Goal: Task Accomplishment & Management: Complete application form

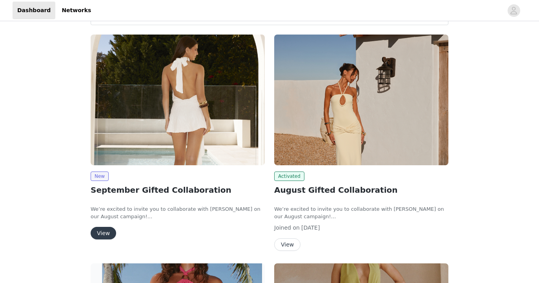
scroll to position [36, 0]
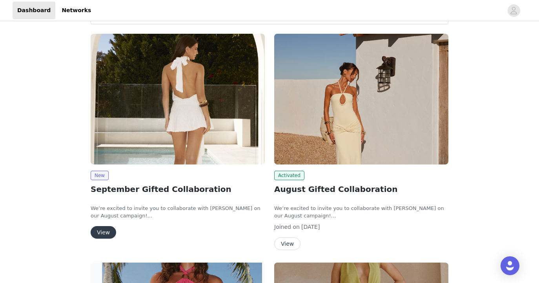
click at [108, 234] on button "View" at bounding box center [103, 232] width 25 height 13
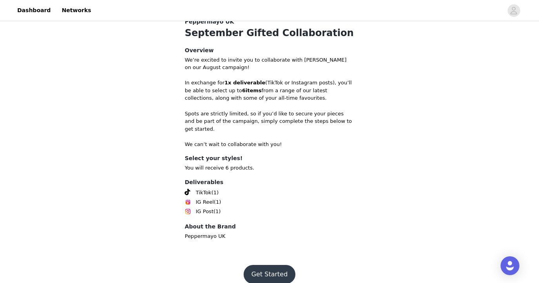
click at [265, 265] on button "Get Started" at bounding box center [269, 274] width 52 height 19
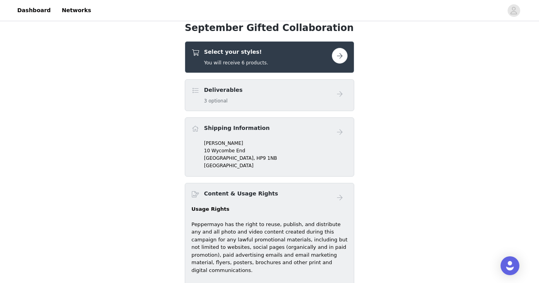
scroll to position [307, 0]
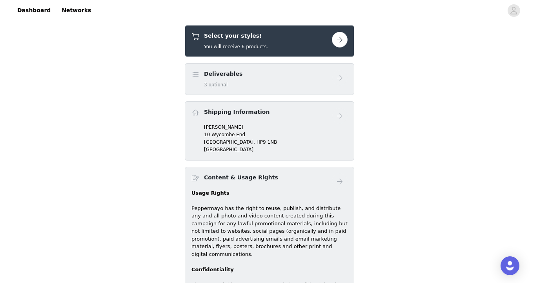
click at [333, 44] on button "button" at bounding box center [340, 40] width 16 height 16
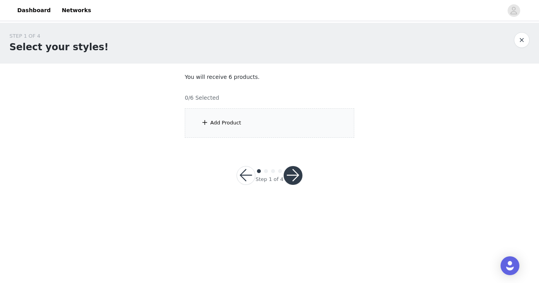
click at [269, 133] on div "Add Product" at bounding box center [269, 122] width 169 height 29
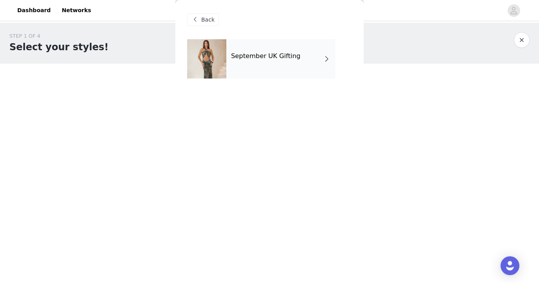
click at [266, 68] on div "September UK Gifting" at bounding box center [280, 58] width 109 height 39
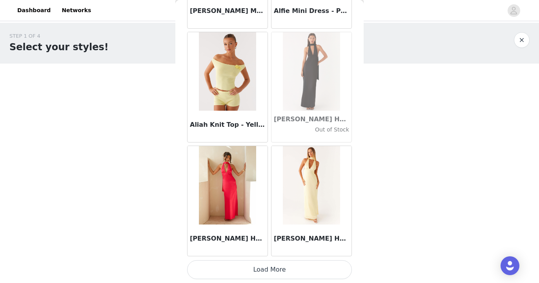
click at [264, 268] on button "Load More" at bounding box center [269, 269] width 165 height 19
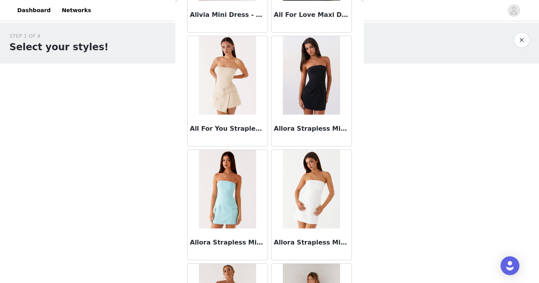
scroll to position [1489, 0]
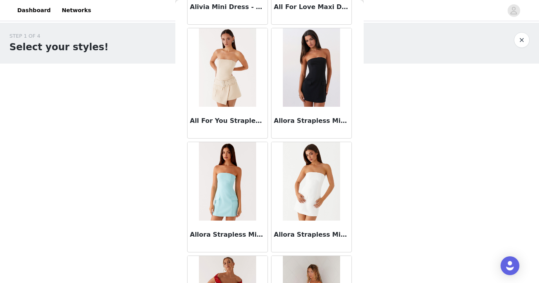
click at [218, 85] on img at bounding box center [227, 67] width 57 height 78
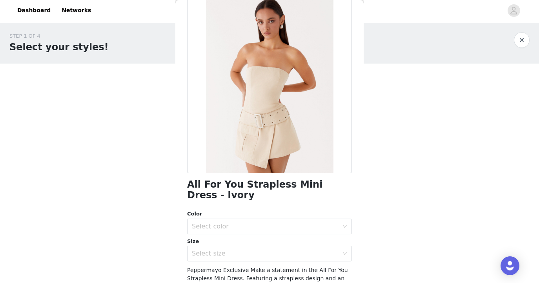
scroll to position [51, 0]
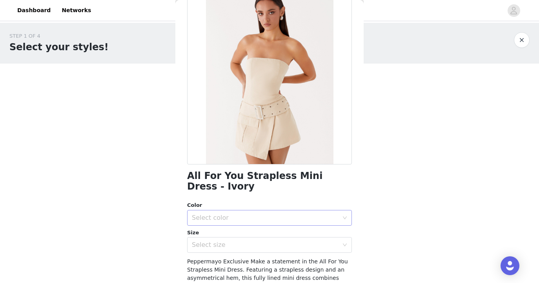
click at [226, 211] on div "Select color" at bounding box center [267, 217] width 150 height 15
click at [218, 226] on li "Ivory" at bounding box center [269, 224] width 165 height 13
click at [217, 241] on div "Select size" at bounding box center [265, 245] width 147 height 8
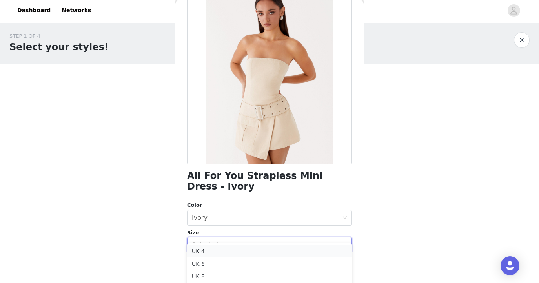
click at [202, 252] on li "UK 4" at bounding box center [269, 251] width 165 height 13
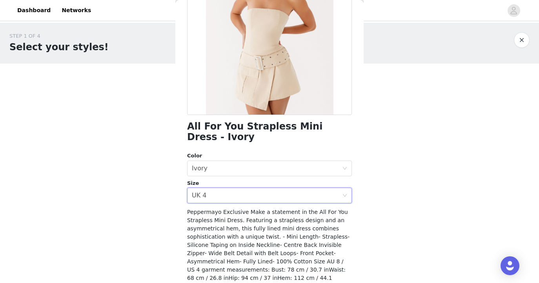
scroll to position [101, 0]
click at [238, 187] on div "Select size UK 4" at bounding box center [267, 194] width 150 height 15
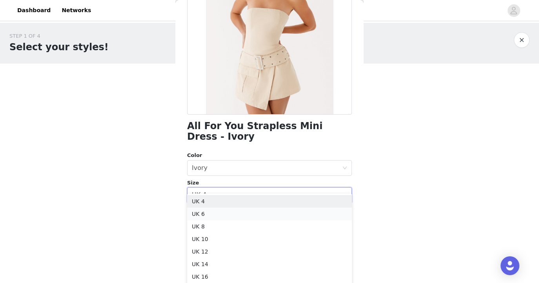
click at [226, 209] on li "UK 6" at bounding box center [269, 213] width 165 height 13
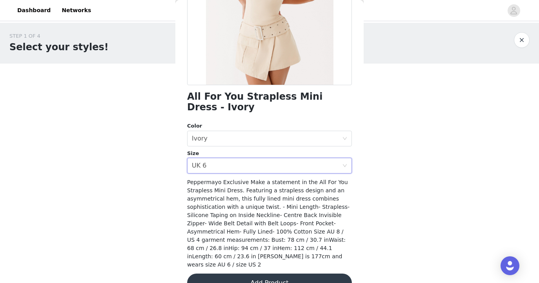
scroll to position [130, 0]
click at [265, 274] on button "Add Product" at bounding box center [269, 283] width 165 height 19
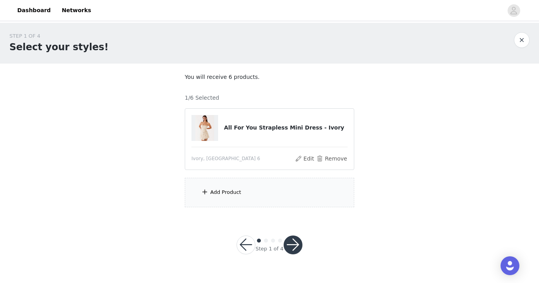
click at [236, 197] on div "Add Product" at bounding box center [269, 192] width 169 height 29
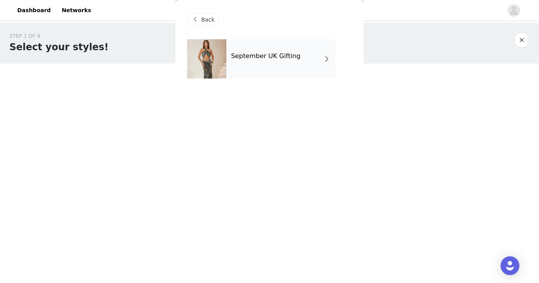
click at [304, 71] on div "September UK Gifting" at bounding box center [280, 58] width 109 height 39
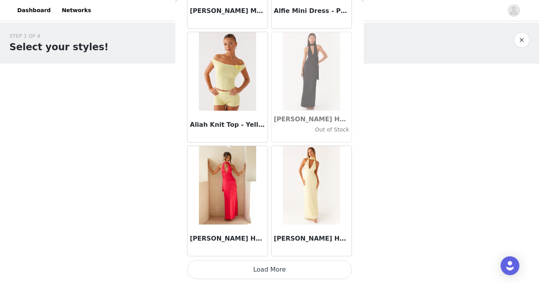
scroll to position [917, 0]
click at [292, 270] on button "Load More" at bounding box center [269, 269] width 165 height 19
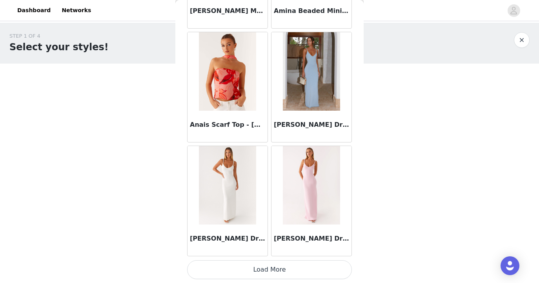
scroll to position [0, 0]
click at [280, 267] on button "Load More" at bounding box center [269, 269] width 165 height 19
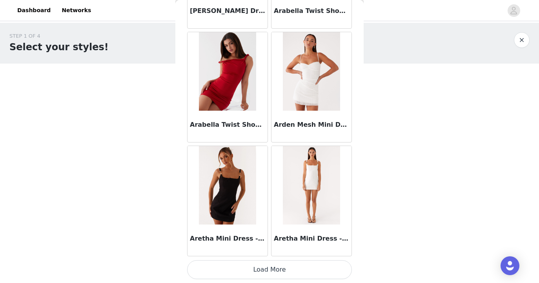
scroll to position [3191, 0]
click at [271, 275] on button "Load More" at bounding box center [269, 269] width 165 height 19
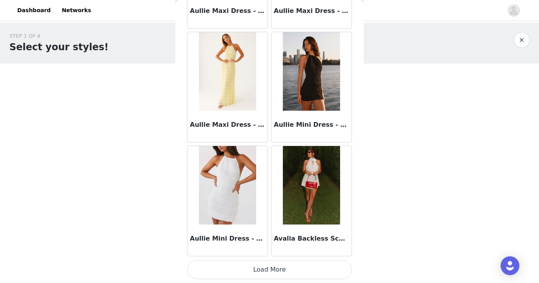
scroll to position [0, 0]
click at [286, 269] on button "Load More" at bounding box center [269, 269] width 165 height 19
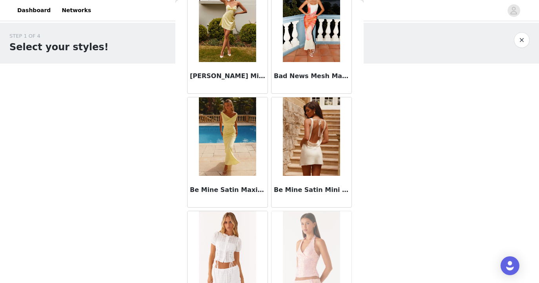
scroll to position [4858, 0]
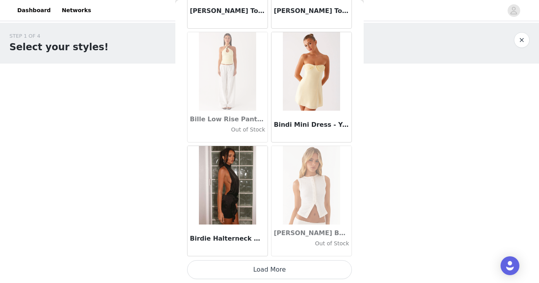
click at [249, 269] on button "Load More" at bounding box center [269, 269] width 165 height 19
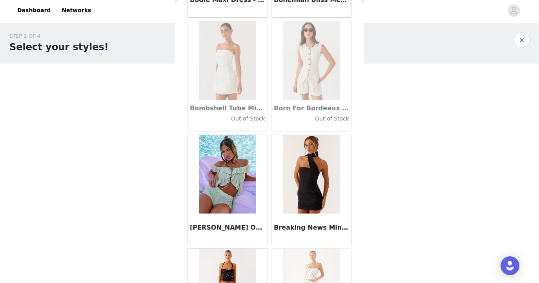
scroll to position [6054, 0]
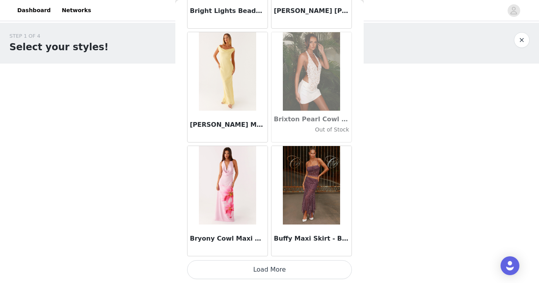
click at [252, 271] on button "Load More" at bounding box center [269, 269] width 165 height 19
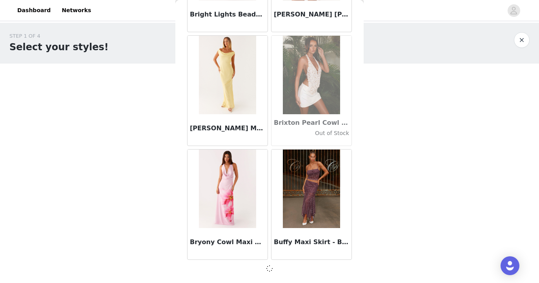
scroll to position [6599, 0]
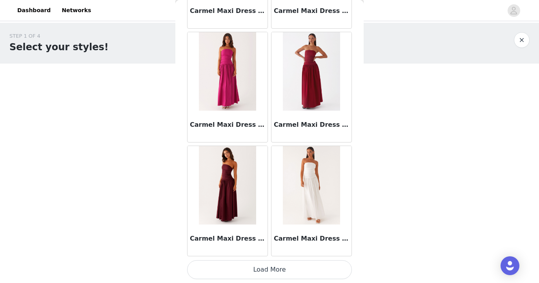
click at [263, 272] on button "Load More" at bounding box center [269, 269] width 165 height 19
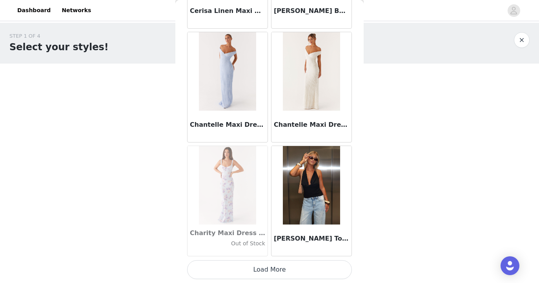
click at [285, 264] on button "Load More" at bounding box center [269, 269] width 165 height 19
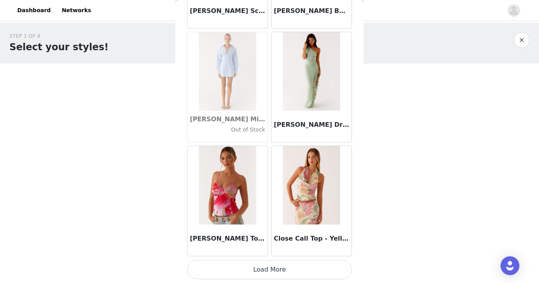
scroll to position [10013, 0]
click at [243, 273] on button "Load More" at bounding box center [269, 269] width 165 height 19
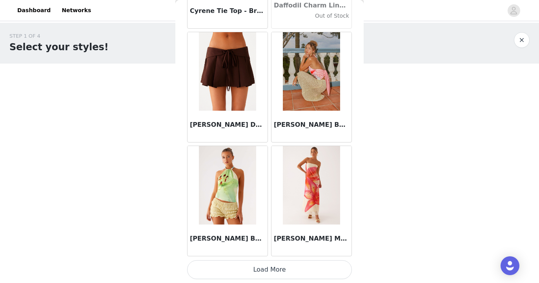
scroll to position [11150, 0]
click at [266, 269] on button "Load More" at bounding box center [269, 269] width 165 height 19
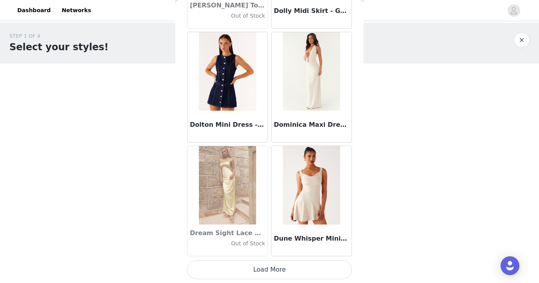
scroll to position [0, 0]
click at [268, 268] on button "Load More" at bounding box center [269, 269] width 165 height 19
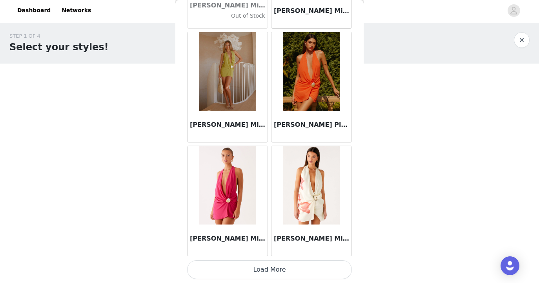
click at [283, 268] on button "Load More" at bounding box center [269, 269] width 165 height 19
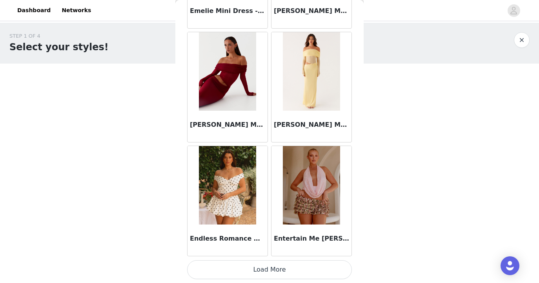
click at [275, 275] on button "Load More" at bounding box center [269, 269] width 165 height 19
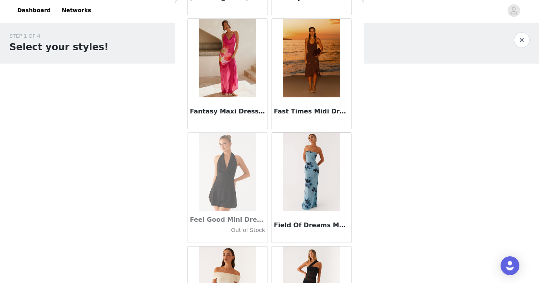
scroll to position [15471, 0]
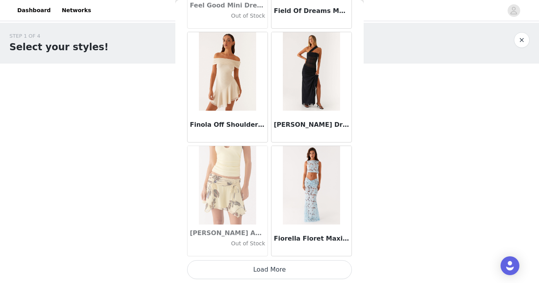
click at [285, 271] on button "Load More" at bounding box center [269, 269] width 165 height 19
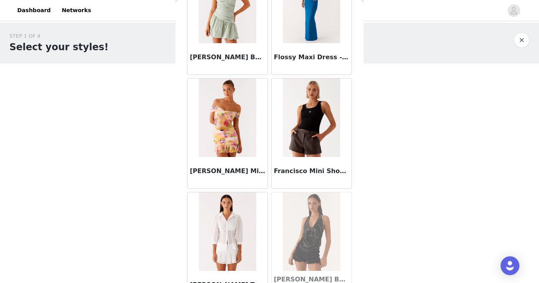
scroll to position [16791, 0]
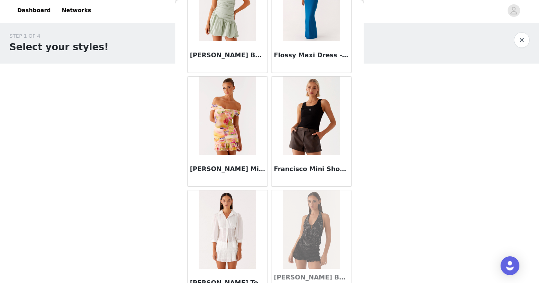
click at [319, 153] on img at bounding box center [311, 115] width 57 height 78
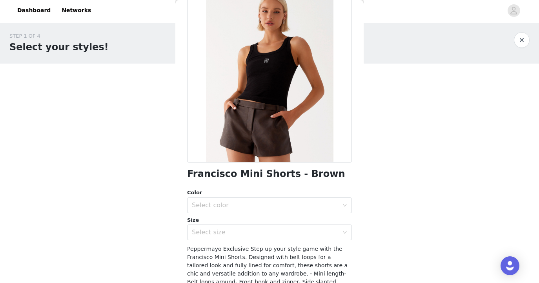
scroll to position [57, 0]
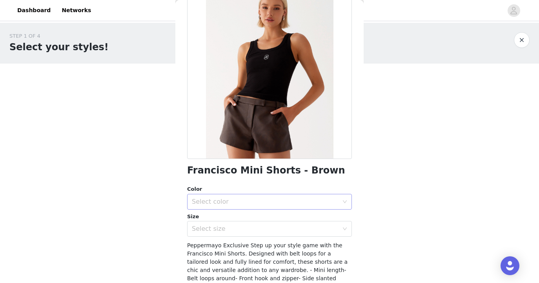
click at [267, 201] on div "Select color" at bounding box center [265, 202] width 147 height 8
click at [257, 218] on li "Brown" at bounding box center [269, 218] width 165 height 13
click at [256, 227] on div "Select size" at bounding box center [265, 229] width 147 height 8
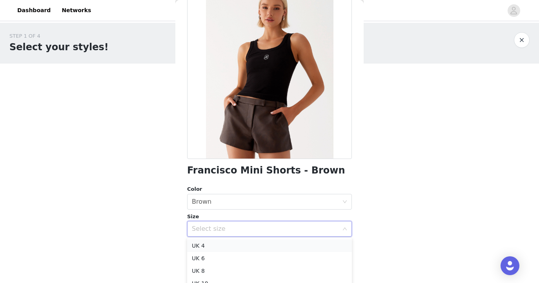
click at [249, 245] on li "UK 4" at bounding box center [269, 245] width 165 height 13
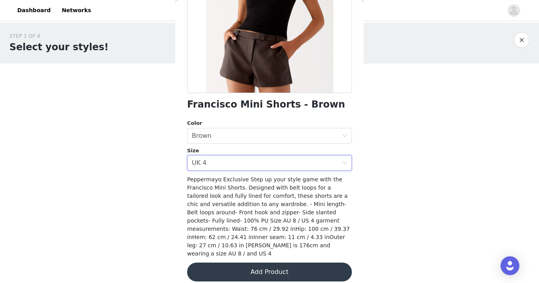
scroll to position [122, 0]
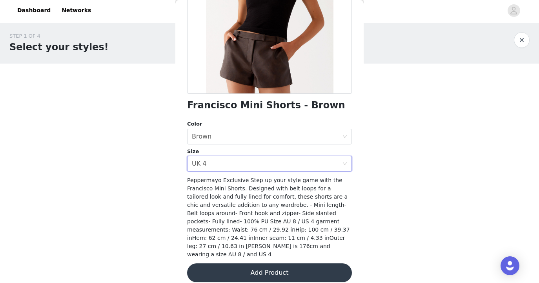
click at [282, 267] on button "Add Product" at bounding box center [269, 272] width 165 height 19
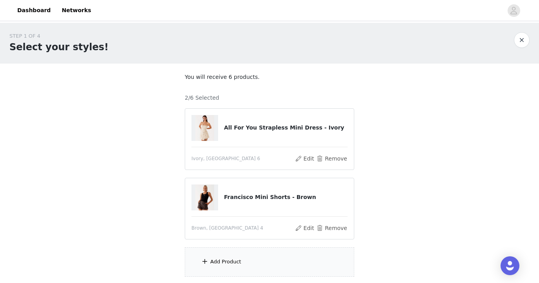
click at [212, 258] on div "Add Product" at bounding box center [225, 262] width 31 height 8
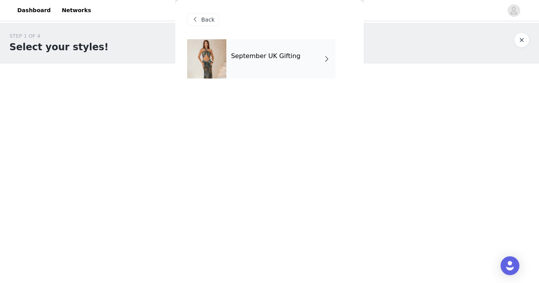
click at [267, 57] on h4 "September UK Gifting" at bounding box center [265, 56] width 69 height 7
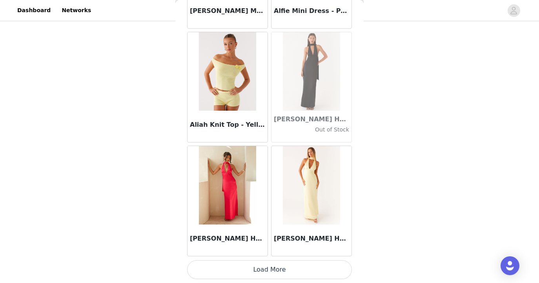
scroll to position [59, 0]
click at [265, 265] on button "Load More" at bounding box center [269, 269] width 165 height 19
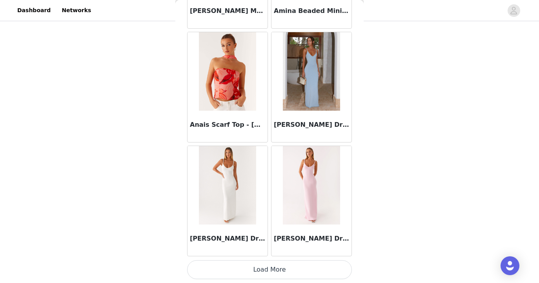
click at [277, 270] on button "Load More" at bounding box center [269, 269] width 165 height 19
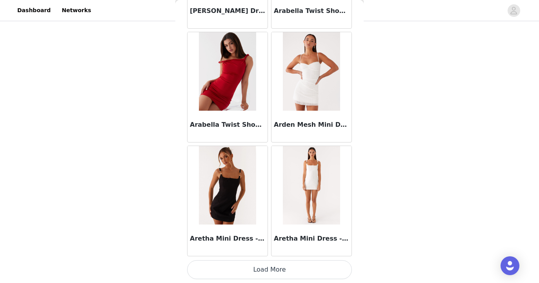
click at [266, 271] on button "Load More" at bounding box center [269, 269] width 165 height 19
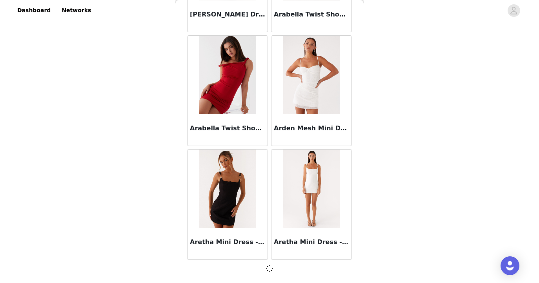
scroll to position [3188, 0]
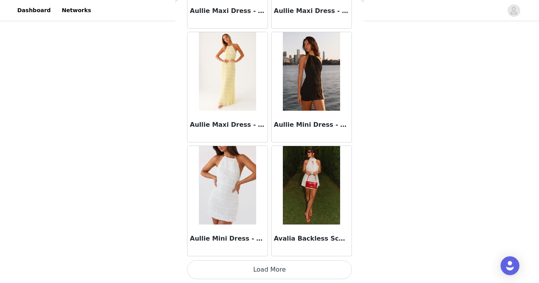
click at [265, 274] on button "Load More" at bounding box center [269, 269] width 165 height 19
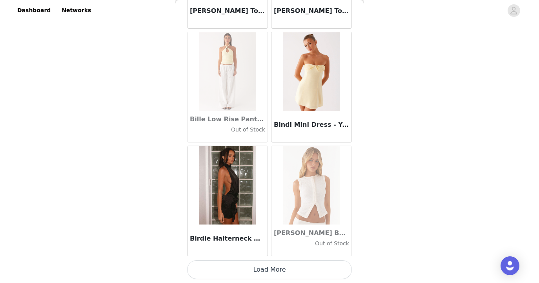
click at [276, 267] on button "Load More" at bounding box center [269, 269] width 165 height 19
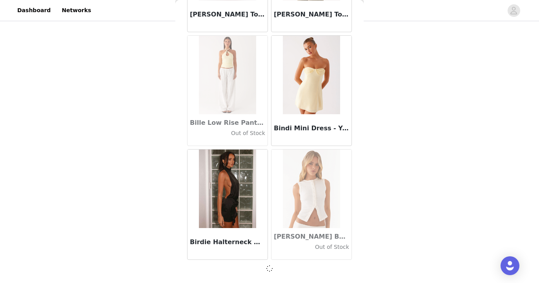
scroll to position [5462, 0]
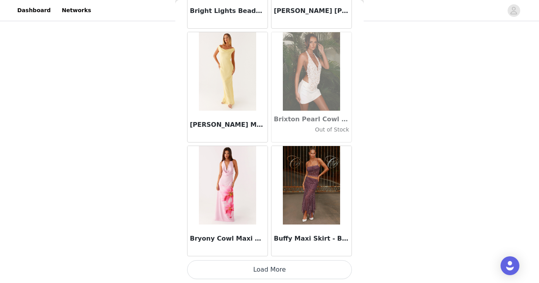
click at [258, 271] on button "Load More" at bounding box center [269, 269] width 165 height 19
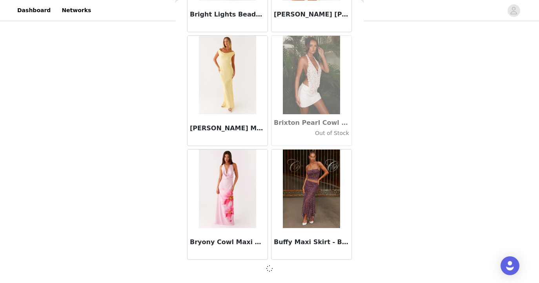
scroll to position [6599, 0]
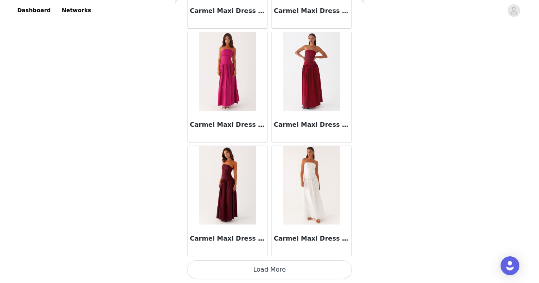
click at [262, 273] on button "Load More" at bounding box center [269, 269] width 165 height 19
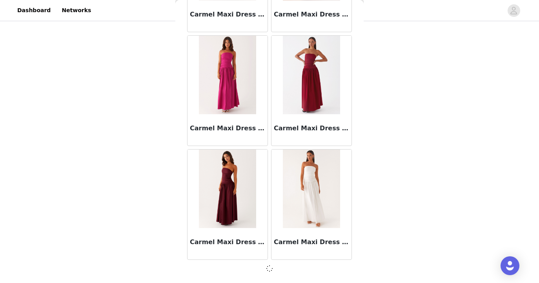
scroll to position [7736, 0]
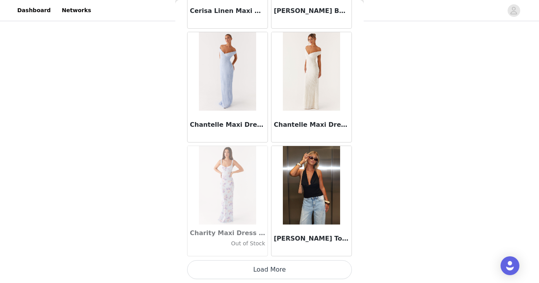
click at [264, 270] on button "Load More" at bounding box center [269, 269] width 165 height 19
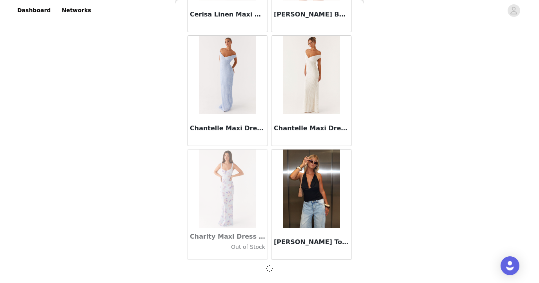
scroll to position [8873, 0]
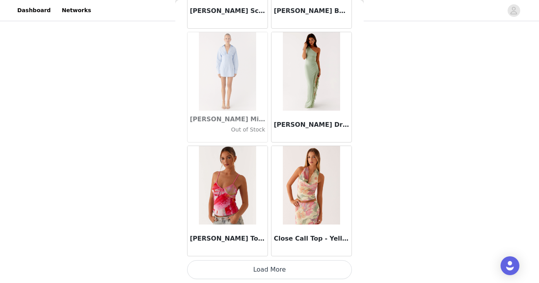
click at [249, 277] on button "Load More" at bounding box center [269, 269] width 165 height 19
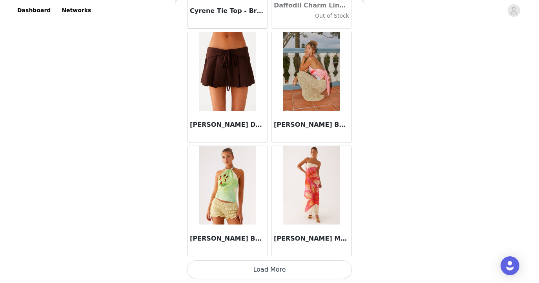
click at [284, 274] on button "Load More" at bounding box center [269, 269] width 165 height 19
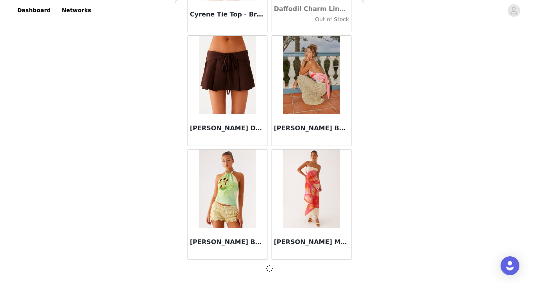
scroll to position [11147, 0]
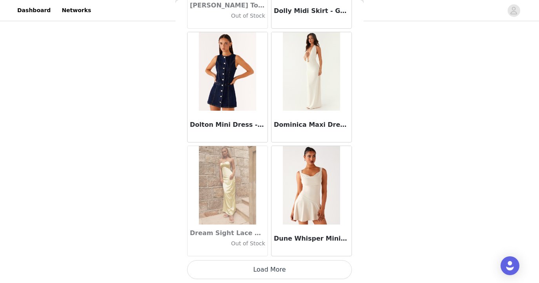
click at [271, 272] on button "Load More" at bounding box center [269, 269] width 165 height 19
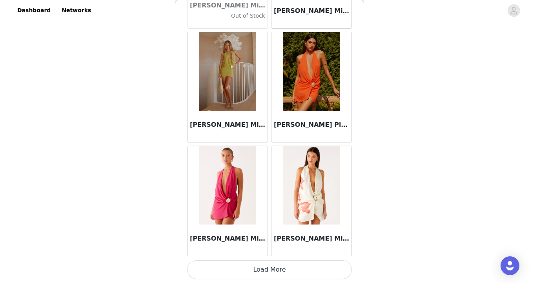
click at [259, 272] on button "Load More" at bounding box center [269, 269] width 165 height 19
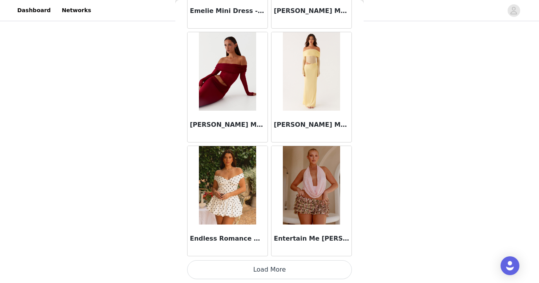
scroll to position [59, 0]
click at [268, 269] on button "Load More" at bounding box center [269, 269] width 165 height 19
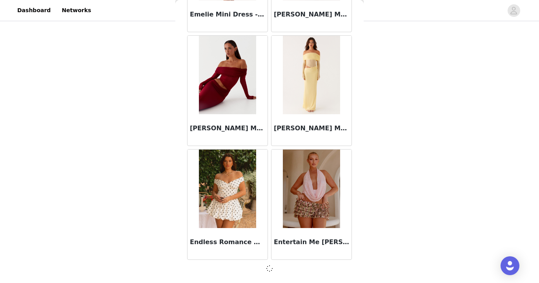
scroll to position [14558, 0]
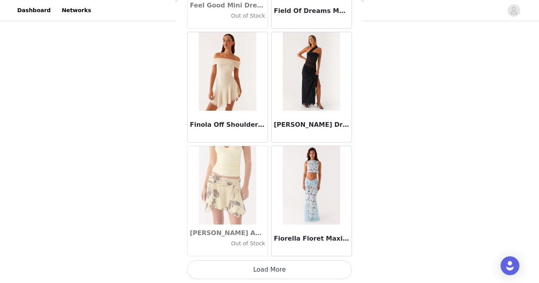
click at [262, 271] on button "Load More" at bounding box center [269, 269] width 165 height 19
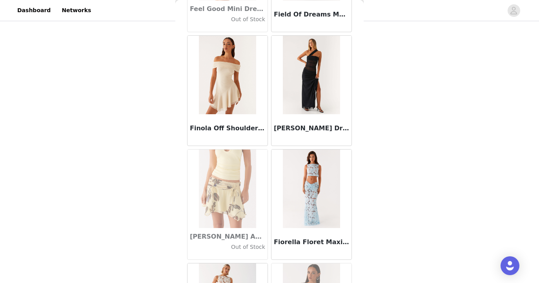
scroll to position [59, 0]
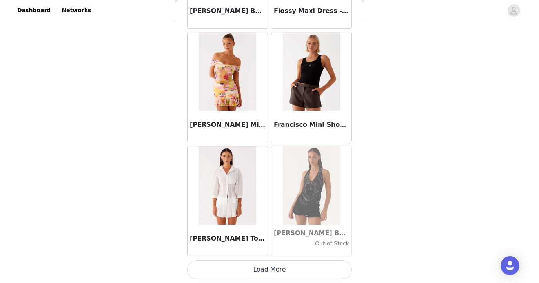
click at [276, 269] on button "Load More" at bounding box center [269, 269] width 165 height 19
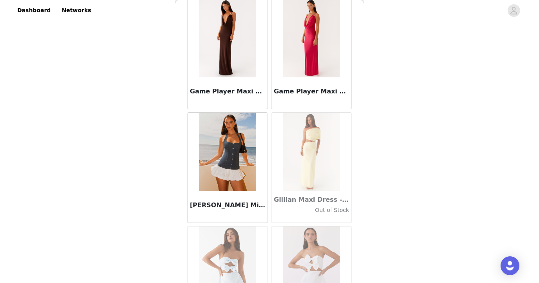
scroll to position [17213, 0]
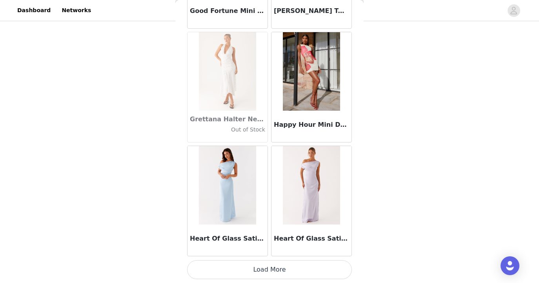
click at [278, 268] on button "Load More" at bounding box center [269, 269] width 165 height 19
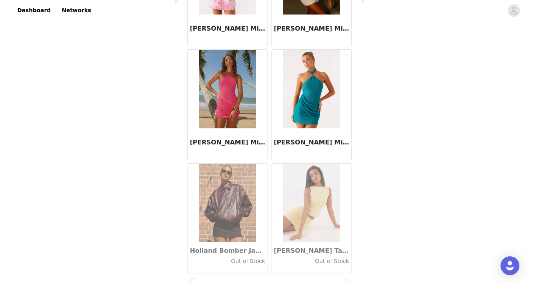
scroll to position [19095, 0]
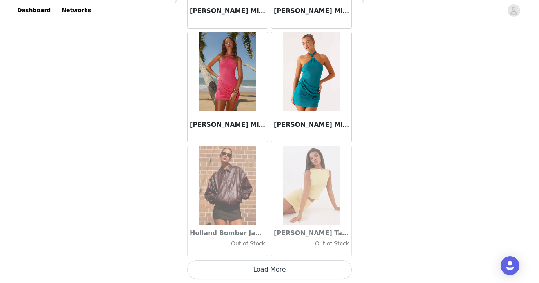
click at [274, 268] on button "Load More" at bounding box center [269, 269] width 165 height 19
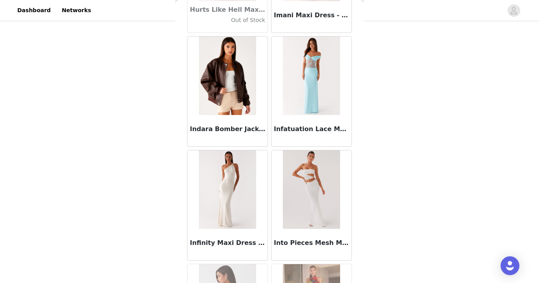
scroll to position [19564, 0]
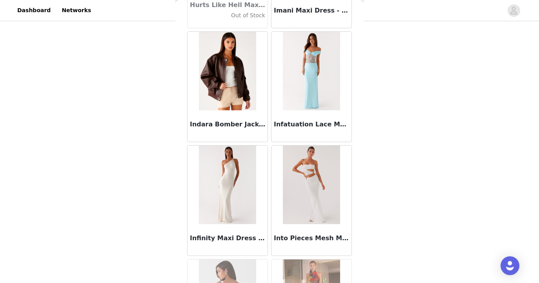
click at [242, 90] on img at bounding box center [227, 71] width 57 height 78
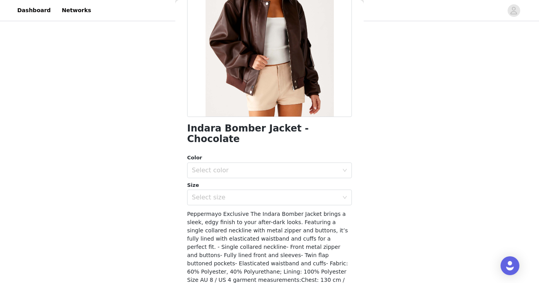
scroll to position [104, 0]
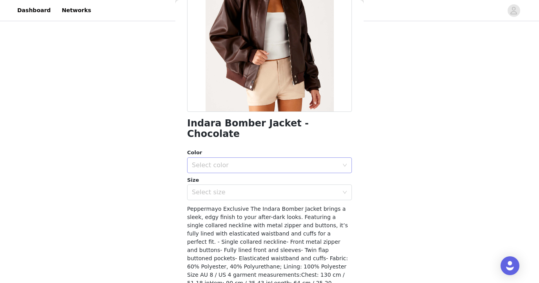
click at [249, 161] on div "Select color" at bounding box center [265, 165] width 147 height 8
click at [240, 168] on li "Chocolate" at bounding box center [269, 171] width 165 height 13
click at [233, 188] on div "Select size" at bounding box center [265, 192] width 147 height 8
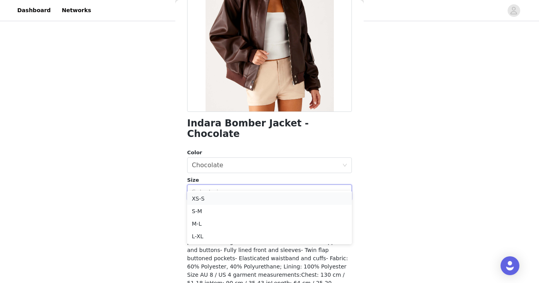
click at [225, 200] on li "XS-S" at bounding box center [269, 198] width 165 height 13
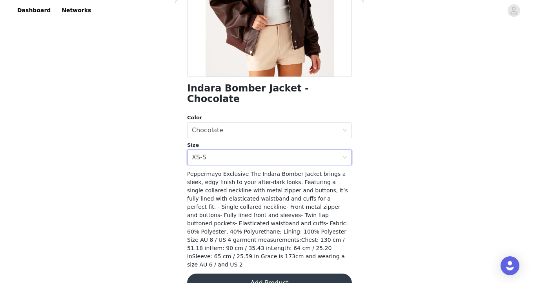
scroll to position [138, 0]
click at [261, 274] on button "Add Product" at bounding box center [269, 283] width 165 height 19
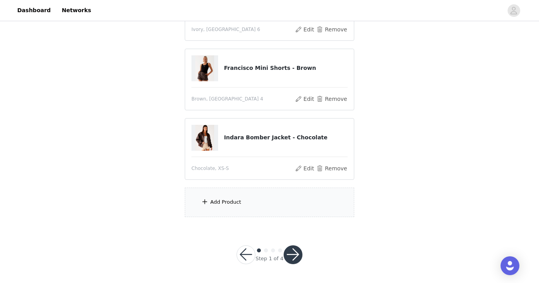
scroll to position [129, 0]
click at [217, 205] on div "Add Product" at bounding box center [225, 202] width 31 height 8
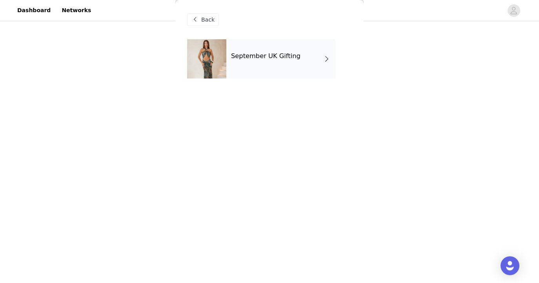
click at [260, 57] on h4 "September UK Gifting" at bounding box center [265, 56] width 69 height 7
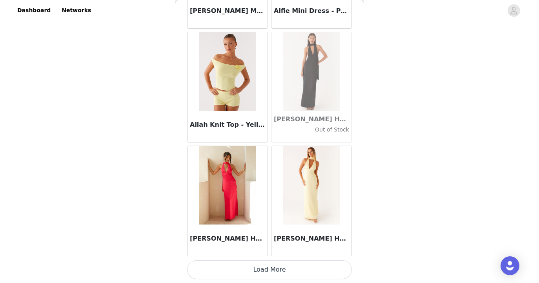
click at [258, 265] on button "Load More" at bounding box center [269, 269] width 165 height 19
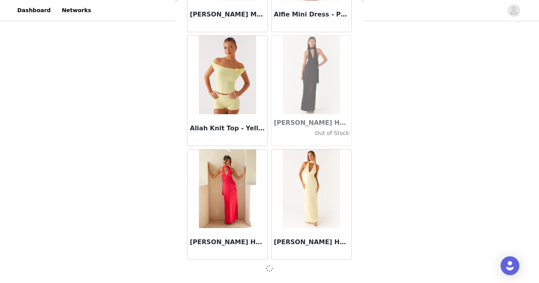
scroll to position [914, 0]
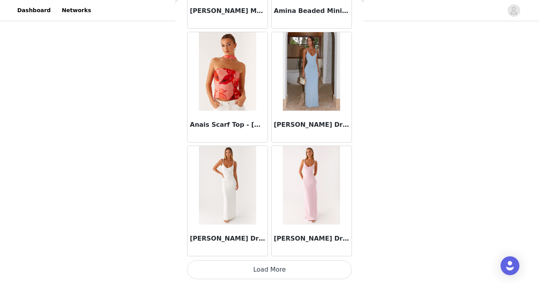
click at [258, 269] on button "Load More" at bounding box center [269, 269] width 165 height 19
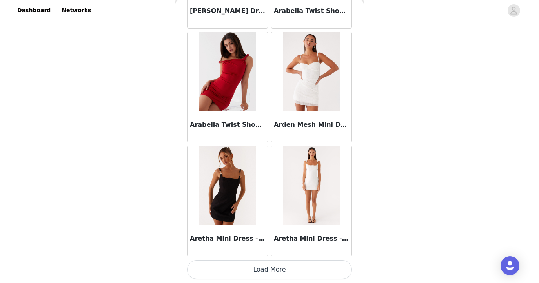
click at [256, 264] on button "Load More" at bounding box center [269, 269] width 165 height 19
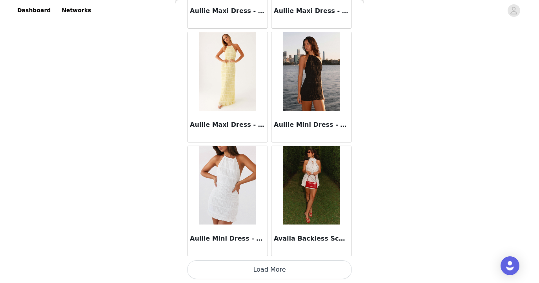
click at [268, 267] on button "Load More" at bounding box center [269, 269] width 165 height 19
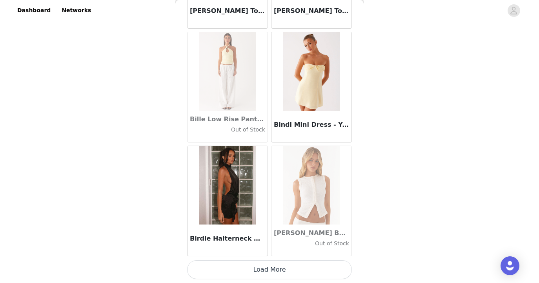
click at [274, 273] on button "Load More" at bounding box center [269, 269] width 165 height 19
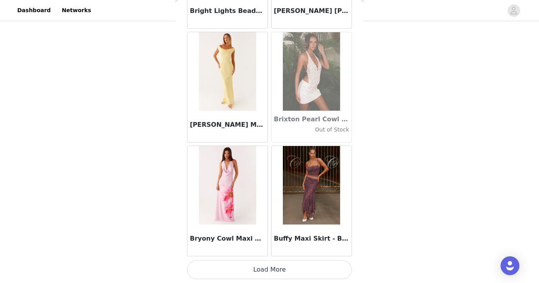
scroll to position [129, 0]
click at [277, 270] on button "Load More" at bounding box center [269, 269] width 165 height 19
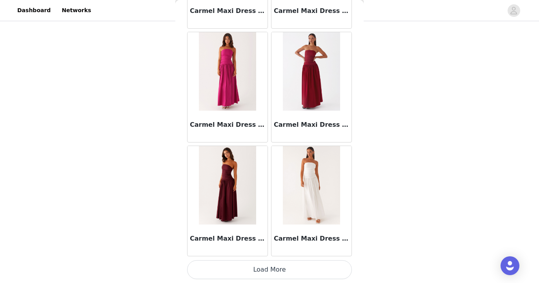
click at [276, 269] on button "Load More" at bounding box center [269, 269] width 165 height 19
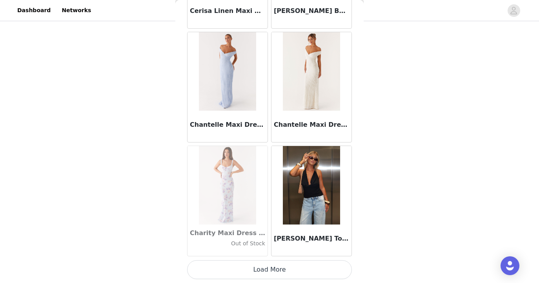
click at [272, 271] on button "Load More" at bounding box center [269, 269] width 165 height 19
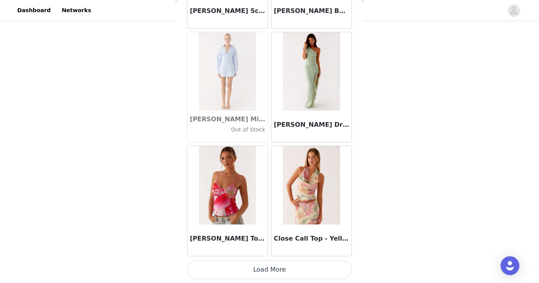
click at [272, 273] on button "Load More" at bounding box center [269, 269] width 165 height 19
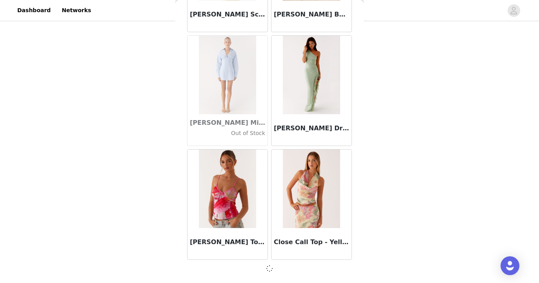
scroll to position [10010, 0]
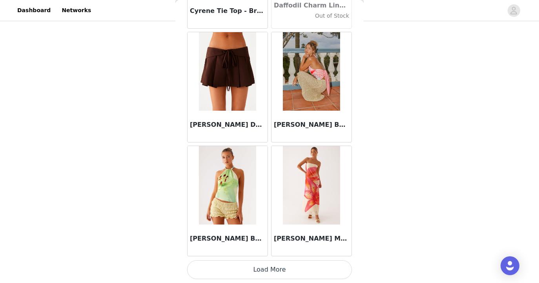
click at [265, 267] on button "Load More" at bounding box center [269, 269] width 165 height 19
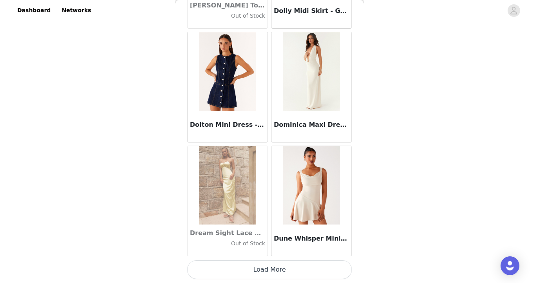
click at [280, 271] on button "Load More" at bounding box center [269, 269] width 165 height 19
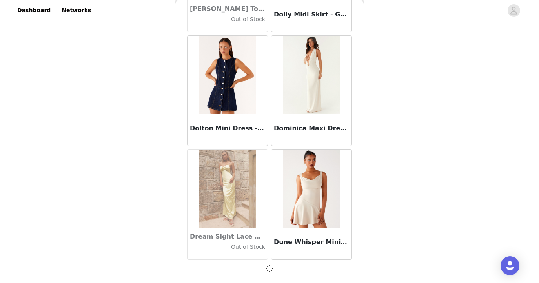
scroll to position [12284, 0]
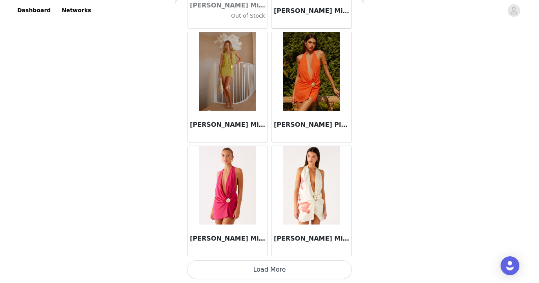
click at [243, 272] on button "Load More" at bounding box center [269, 269] width 165 height 19
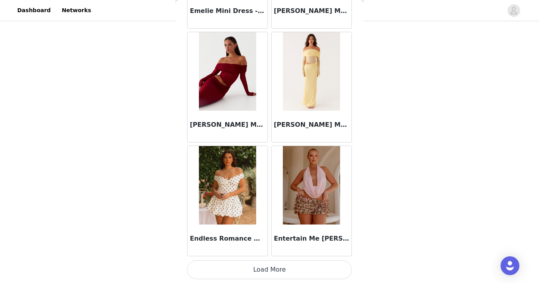
scroll to position [14561, 0]
click at [280, 270] on button "Load More" at bounding box center [269, 269] width 165 height 19
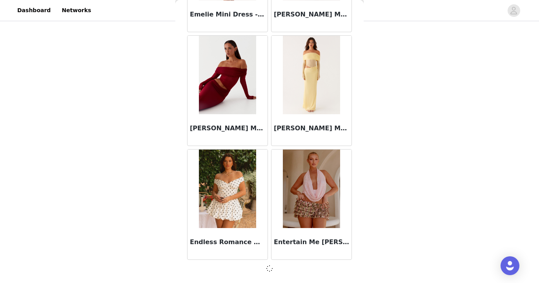
scroll to position [14558, 0]
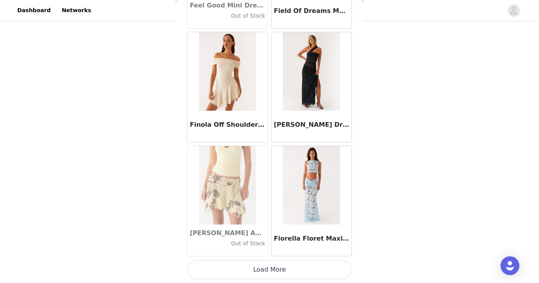
click at [286, 269] on button "Load More" at bounding box center [269, 269] width 165 height 19
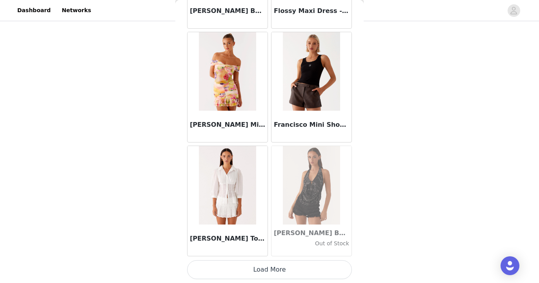
scroll to position [129, 0]
click at [278, 262] on button "Load More" at bounding box center [269, 269] width 165 height 19
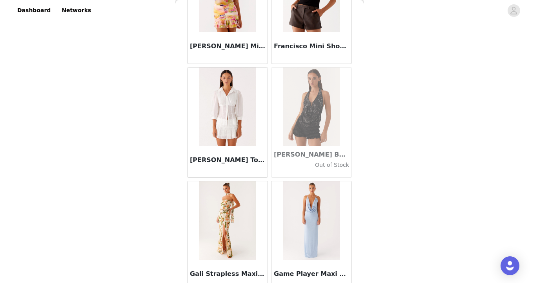
scroll to position [16909, 0]
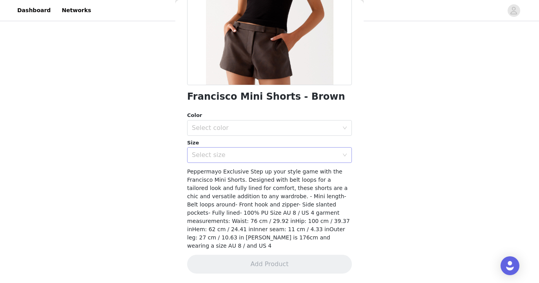
scroll to position [122, 0]
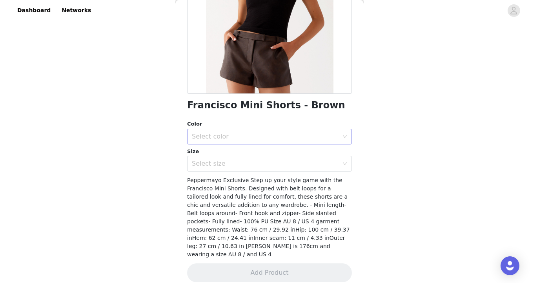
click at [243, 131] on div "Select color" at bounding box center [267, 136] width 150 height 15
click at [235, 151] on li "Brown" at bounding box center [269, 153] width 165 height 13
click at [230, 169] on div "Select size" at bounding box center [267, 163] width 150 height 15
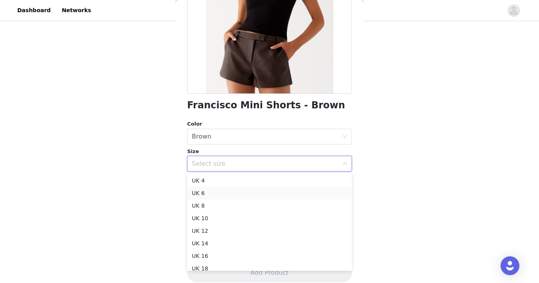
click at [222, 191] on li "UK 6" at bounding box center [269, 193] width 165 height 13
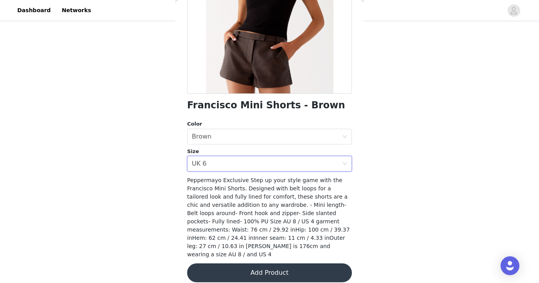
click at [258, 275] on div "Francisco Mini Shorts - Brown Color Select color Brown Size Select size UK 6 Pe…" at bounding box center [269, 104] width 165 height 374
click at [260, 265] on button "Add Product" at bounding box center [269, 272] width 165 height 19
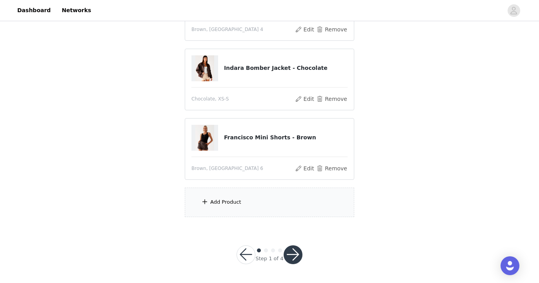
scroll to position [198, 0]
click at [226, 191] on div "Add Product" at bounding box center [269, 202] width 169 height 29
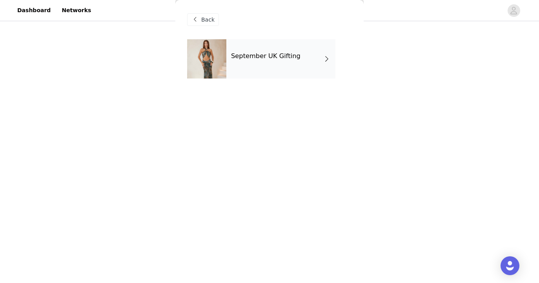
click at [278, 60] on h4 "September UK Gifting" at bounding box center [265, 56] width 69 height 7
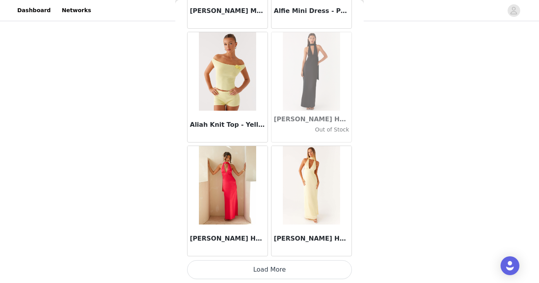
click at [268, 269] on button "Load More" at bounding box center [269, 269] width 165 height 19
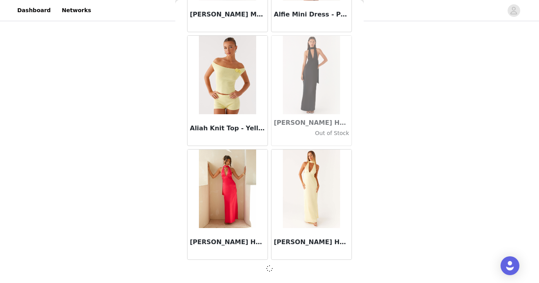
scroll to position [914, 0]
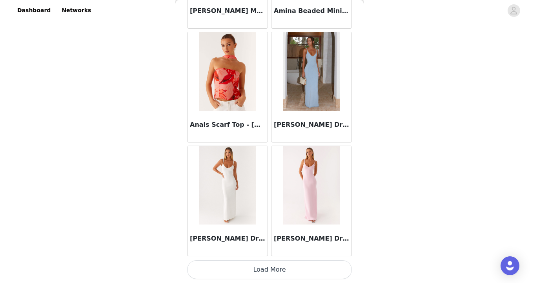
click at [276, 267] on button "Load More" at bounding box center [269, 269] width 165 height 19
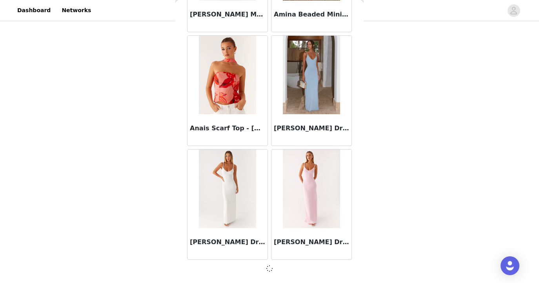
scroll to position [2051, 0]
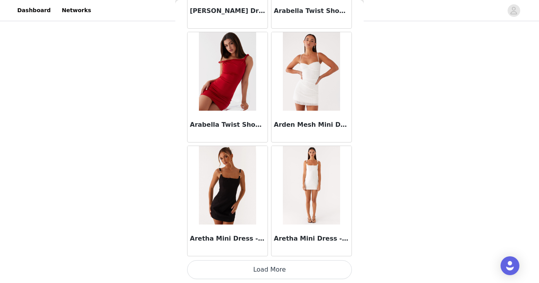
click at [244, 264] on button "Load More" at bounding box center [269, 269] width 165 height 19
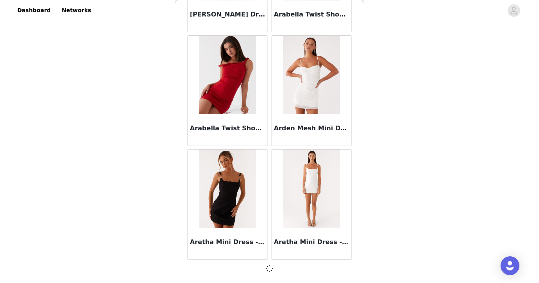
scroll to position [3188, 0]
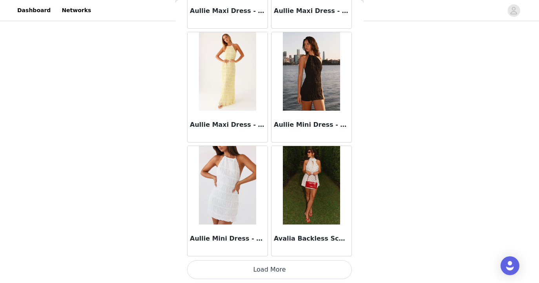
click at [271, 271] on button "Load More" at bounding box center [269, 269] width 165 height 19
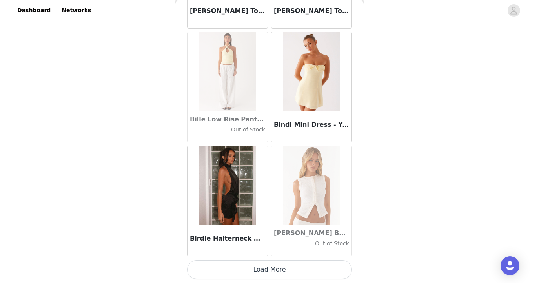
click at [272, 275] on button "Load More" at bounding box center [269, 269] width 165 height 19
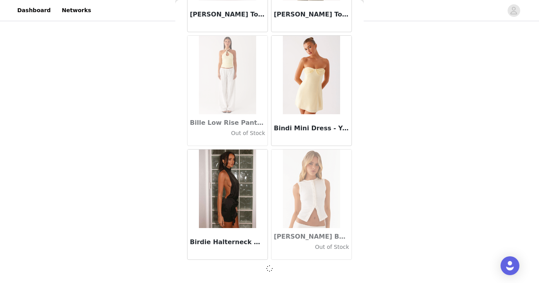
scroll to position [5462, 0]
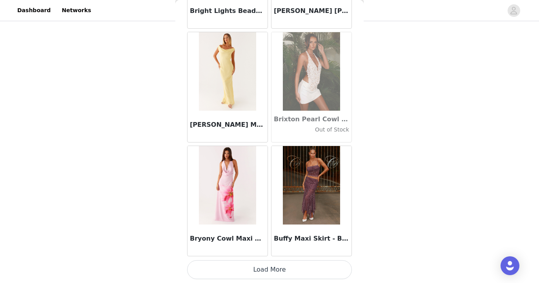
click at [272, 271] on button "Load More" at bounding box center [269, 269] width 165 height 19
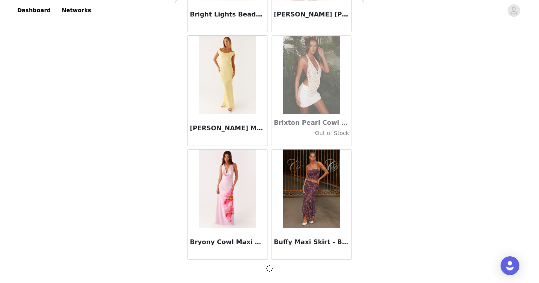
scroll to position [6599, 0]
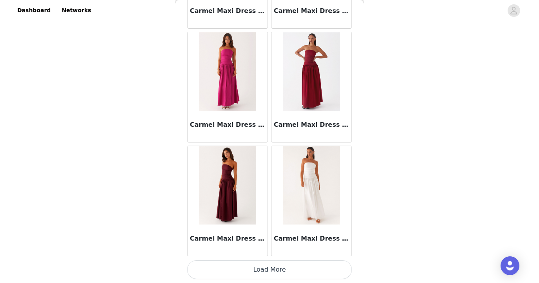
click at [291, 272] on button "Load More" at bounding box center [269, 269] width 165 height 19
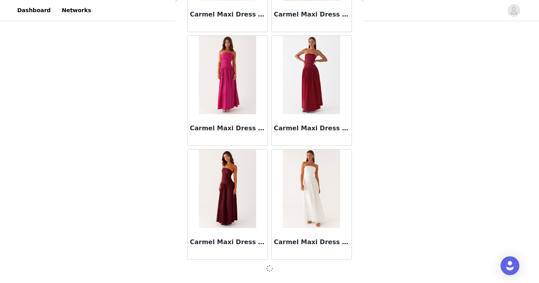
scroll to position [7736, 0]
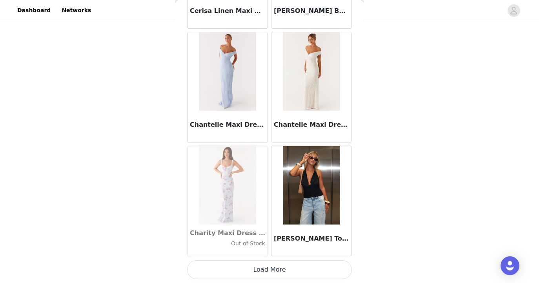
click at [285, 267] on button "Load More" at bounding box center [269, 269] width 165 height 19
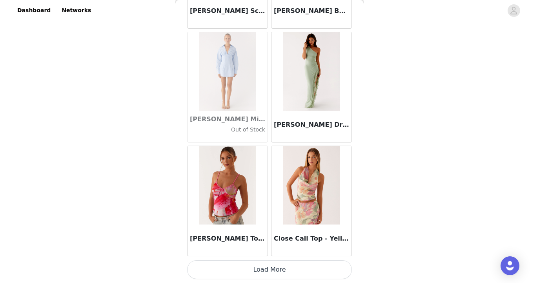
click at [289, 274] on button "Load More" at bounding box center [269, 269] width 165 height 19
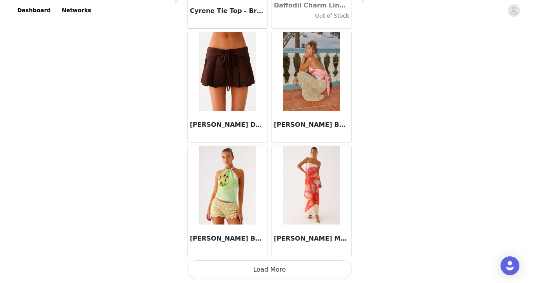
click at [284, 267] on button "Load More" at bounding box center [269, 269] width 165 height 19
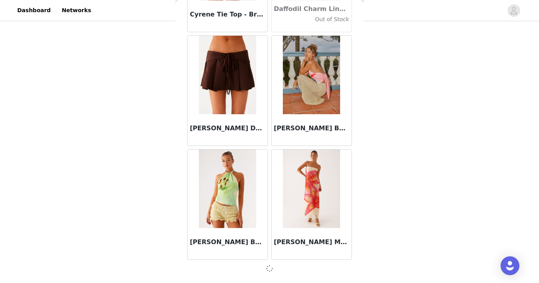
scroll to position [11147, 0]
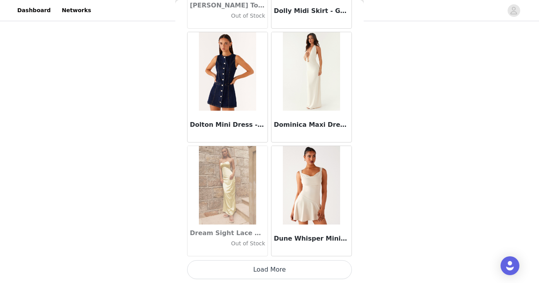
click at [278, 267] on button "Load More" at bounding box center [269, 269] width 165 height 19
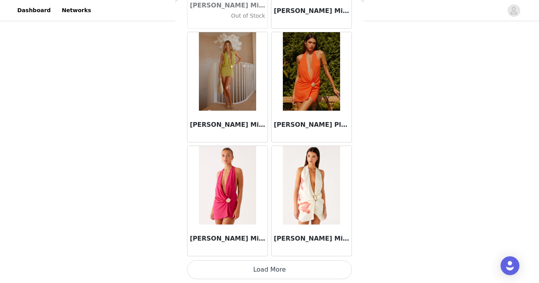
click at [262, 271] on button "Load More" at bounding box center [269, 269] width 165 height 19
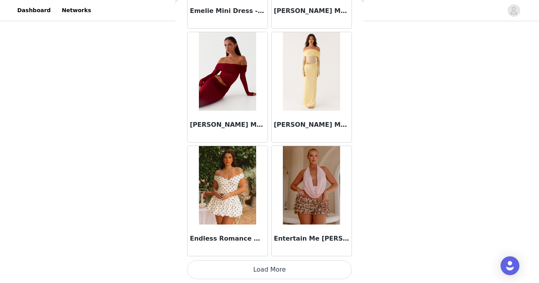
click at [265, 274] on button "Load More" at bounding box center [269, 269] width 165 height 19
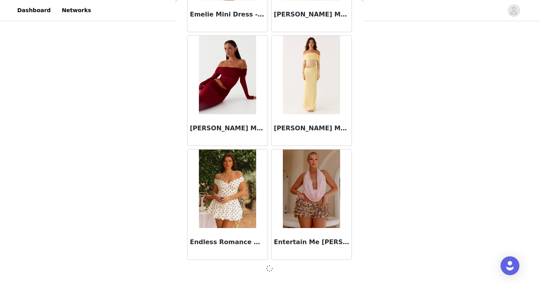
scroll to position [14558, 0]
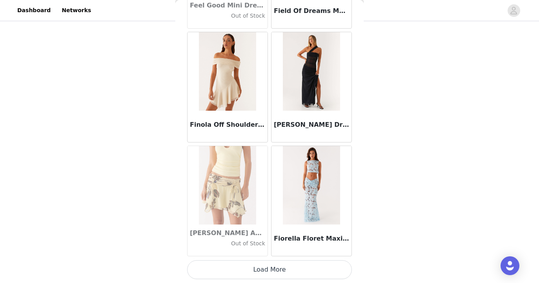
click at [271, 271] on button "Load More" at bounding box center [269, 269] width 165 height 19
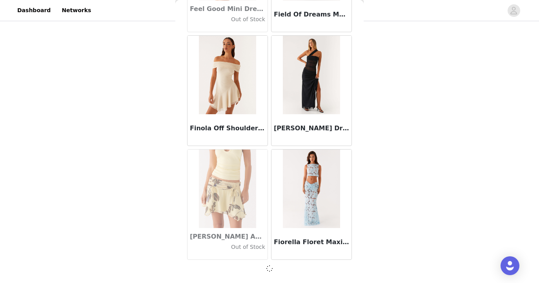
scroll to position [15695, 0]
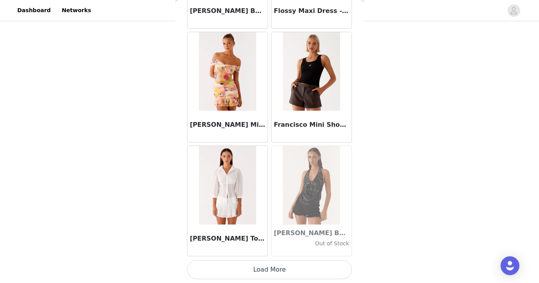
click at [256, 270] on button "Load More" at bounding box center [269, 269] width 165 height 19
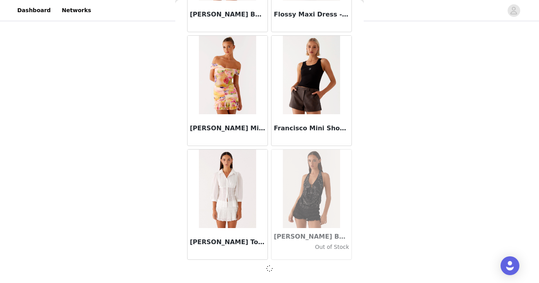
scroll to position [16832, 0]
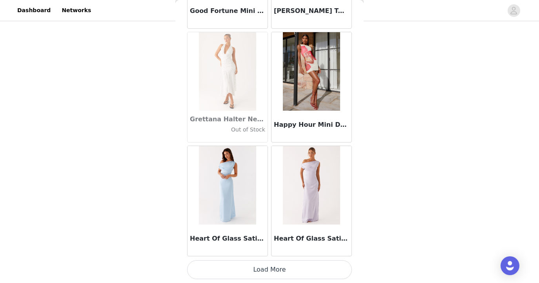
click at [279, 265] on button "Load More" at bounding box center [269, 269] width 165 height 19
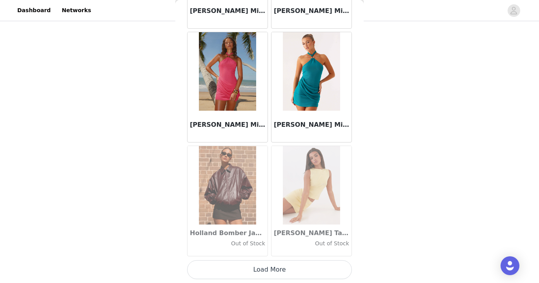
click at [269, 269] on button "Load More" at bounding box center [269, 269] width 165 height 19
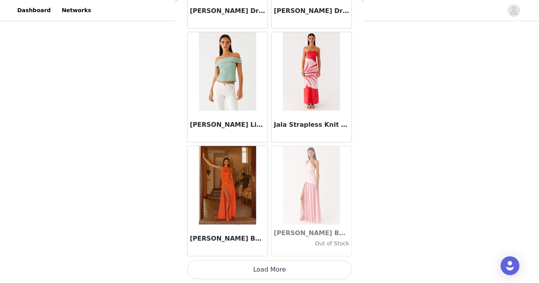
click at [262, 273] on button "Load More" at bounding box center [269, 269] width 165 height 19
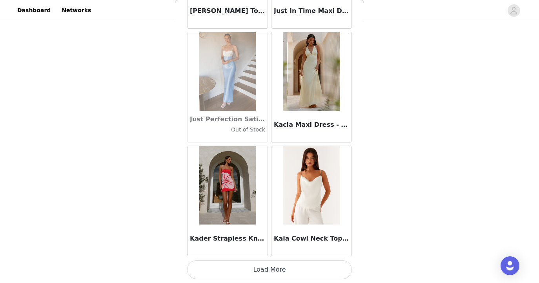
scroll to position [21383, 0]
click at [276, 272] on button "Load More" at bounding box center [269, 269] width 165 height 19
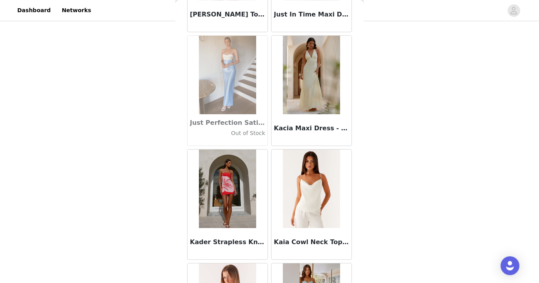
scroll to position [198, 0]
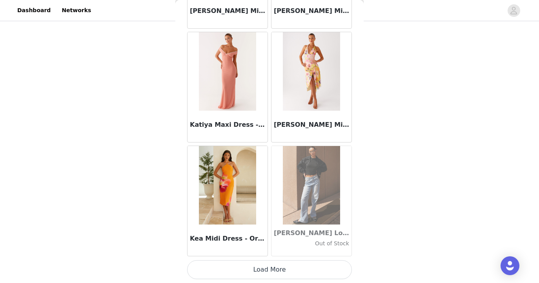
click at [267, 270] on button "Load More" at bounding box center [269, 269] width 165 height 19
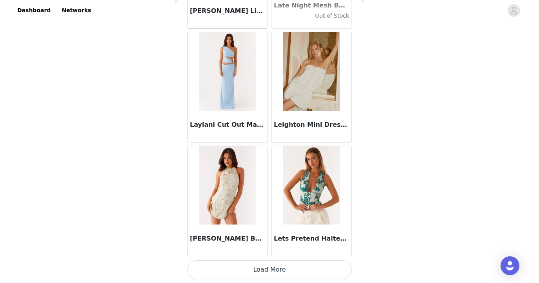
click at [283, 272] on button "Load More" at bounding box center [269, 269] width 165 height 19
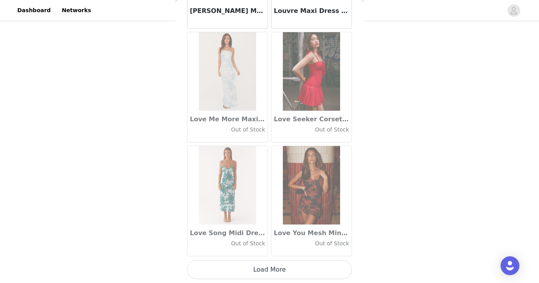
click at [272, 267] on button "Load More" at bounding box center [269, 269] width 165 height 19
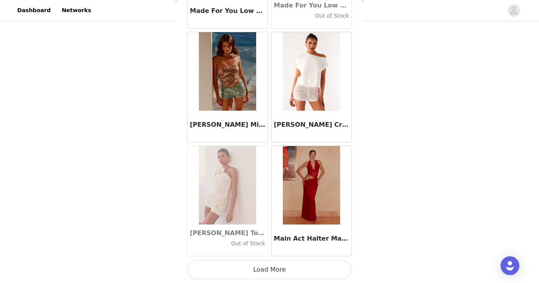
click at [262, 270] on button "Load More" at bounding box center [269, 269] width 165 height 19
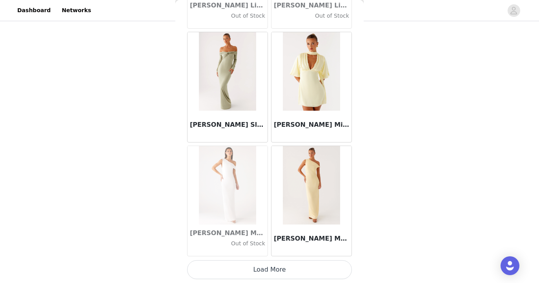
click at [267, 271] on button "Load More" at bounding box center [269, 269] width 165 height 19
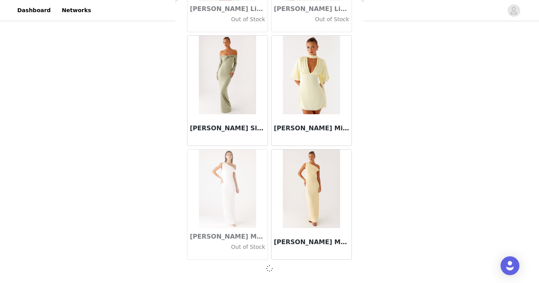
scroll to position [27065, 0]
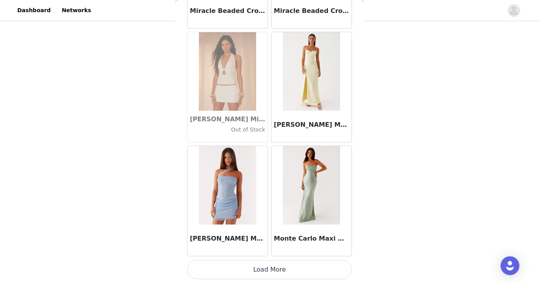
click at [265, 271] on button "Load More" at bounding box center [269, 269] width 165 height 19
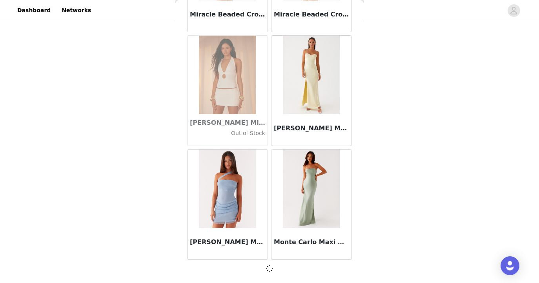
scroll to position [28202, 0]
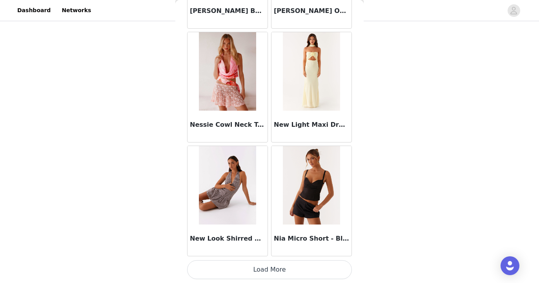
click at [258, 270] on button "Load More" at bounding box center [269, 269] width 165 height 19
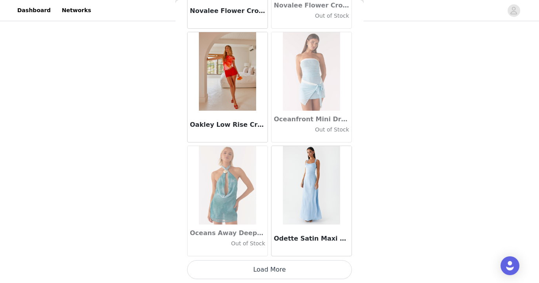
click at [278, 269] on button "Load More" at bounding box center [269, 269] width 165 height 19
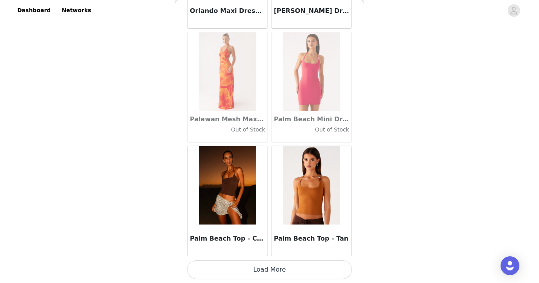
click at [277, 272] on button "Load More" at bounding box center [269, 269] width 165 height 19
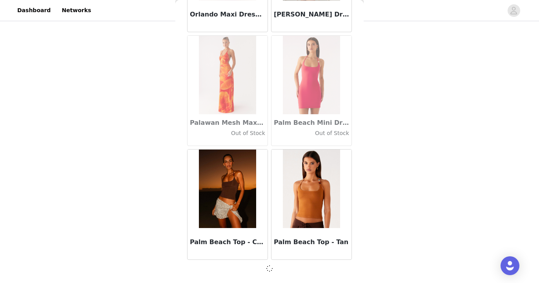
scroll to position [31613, 0]
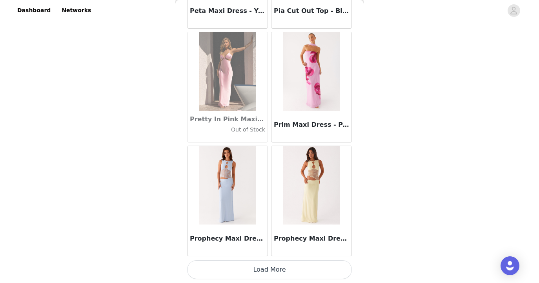
click at [278, 273] on button "Load More" at bounding box center [269, 269] width 165 height 19
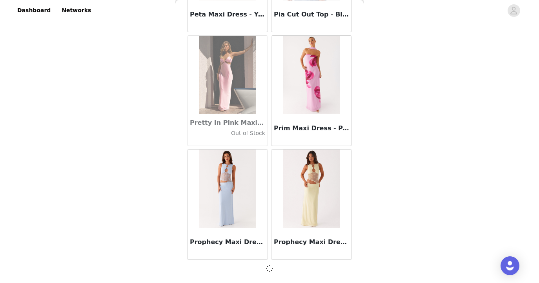
scroll to position [32750, 0]
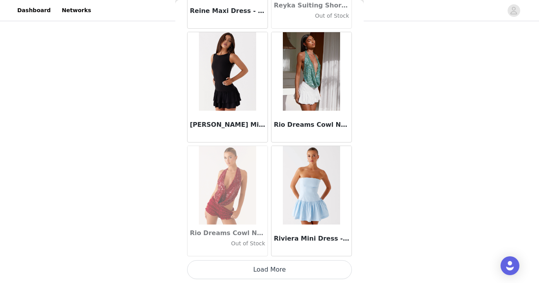
click at [280, 269] on button "Load More" at bounding box center [269, 269] width 165 height 19
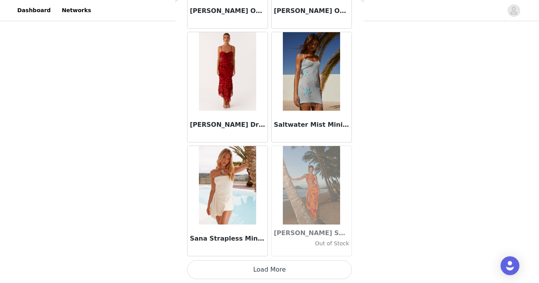
click at [261, 274] on button "Load More" at bounding box center [269, 269] width 165 height 19
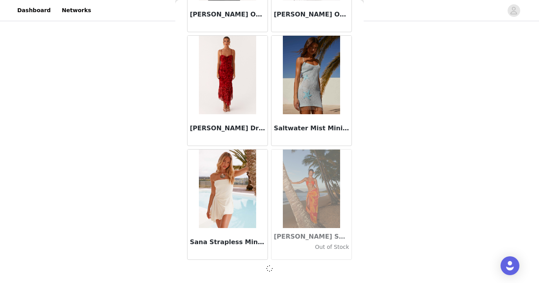
scroll to position [35024, 0]
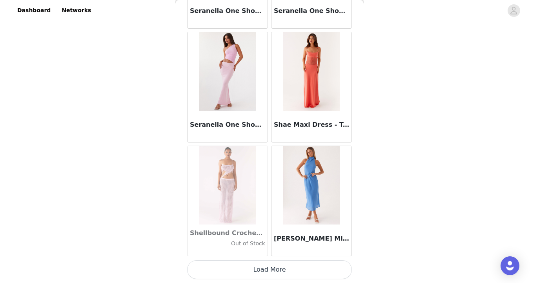
click at [275, 272] on button "Load More" at bounding box center [269, 269] width 165 height 19
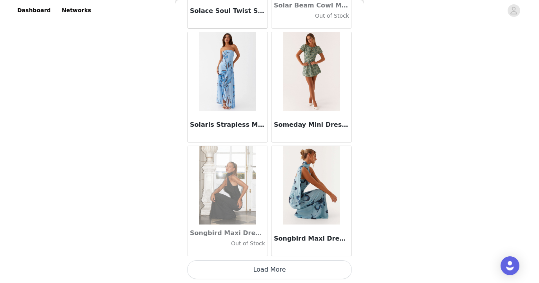
click at [264, 271] on button "Load More" at bounding box center [269, 269] width 165 height 19
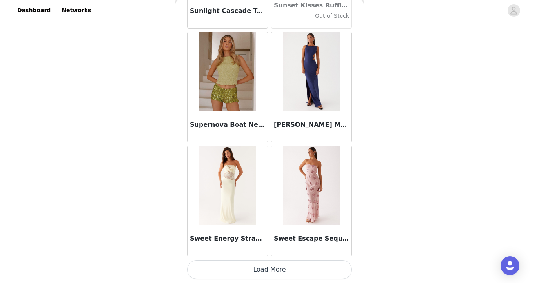
click at [273, 269] on button "Load More" at bounding box center [269, 269] width 165 height 19
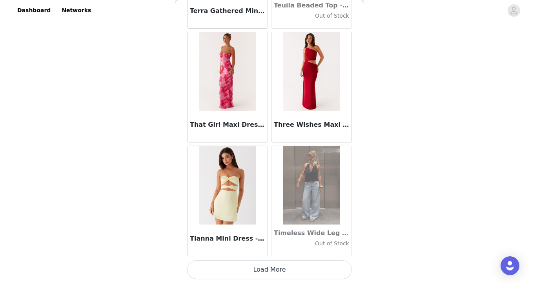
scroll to position [39575, 0]
click at [267, 274] on button "Load More" at bounding box center [269, 269] width 165 height 19
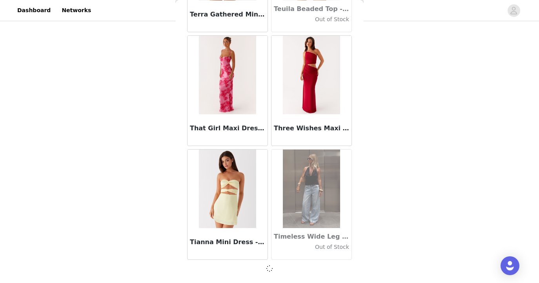
click at [273, 275] on div "Back Aamari Maxi Dress - Red Addie Mini Dress - Midnight Bloom Out of Stock Adr…" at bounding box center [269, 141] width 188 height 283
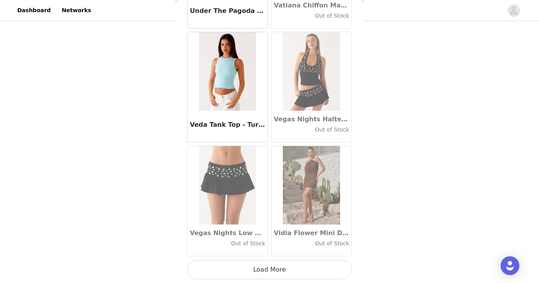
scroll to position [40712, 0]
click at [275, 271] on button "Load More" at bounding box center [269, 269] width 165 height 19
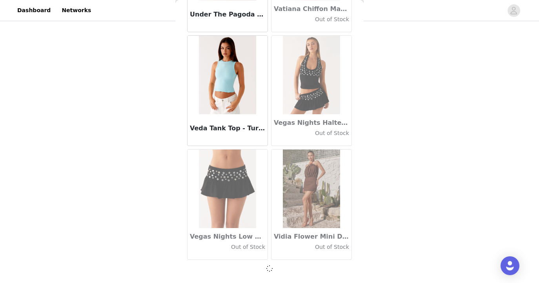
scroll to position [40709, 0]
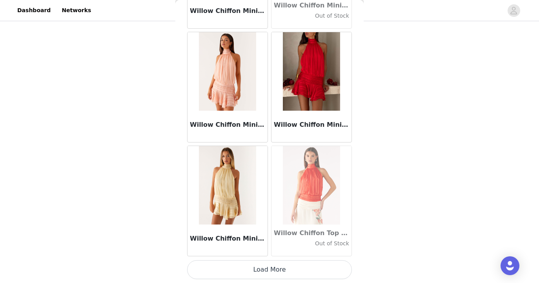
click at [267, 276] on button "Load More" at bounding box center [269, 269] width 165 height 19
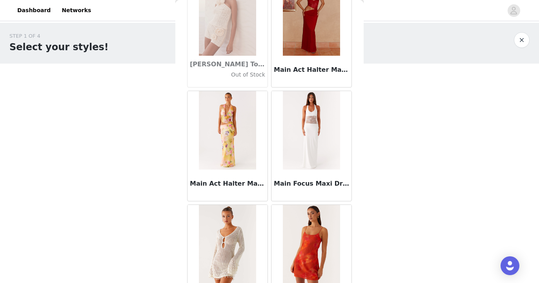
scroll to position [26106, 0]
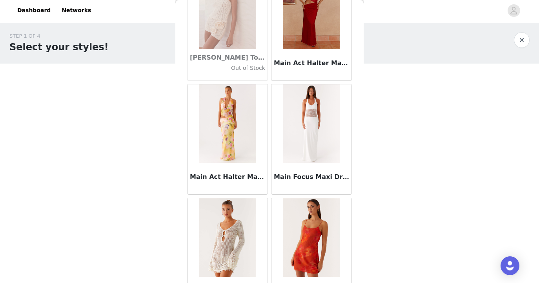
click at [315, 43] on img at bounding box center [311, 10] width 57 height 78
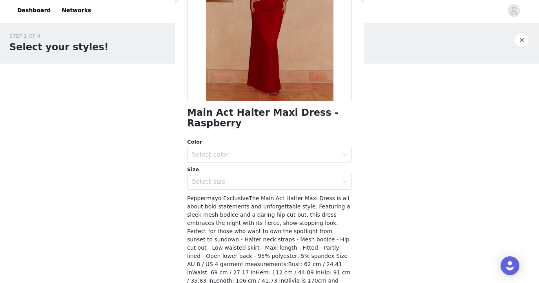
scroll to position [126, 0]
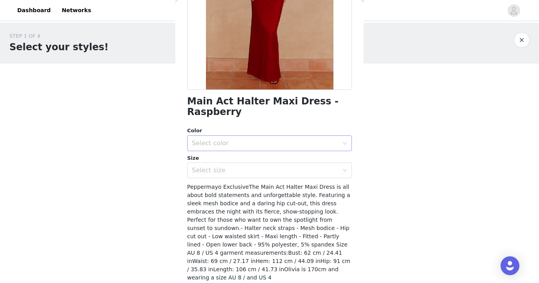
click at [231, 145] on div "Select color" at bounding box center [265, 143] width 147 height 8
click at [229, 159] on li "Raspberry" at bounding box center [269, 160] width 165 height 13
click at [223, 175] on div "Select size" at bounding box center [267, 170] width 150 height 15
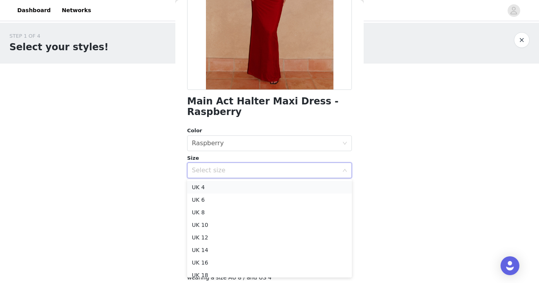
click at [213, 190] on li "UK 4" at bounding box center [269, 187] width 165 height 13
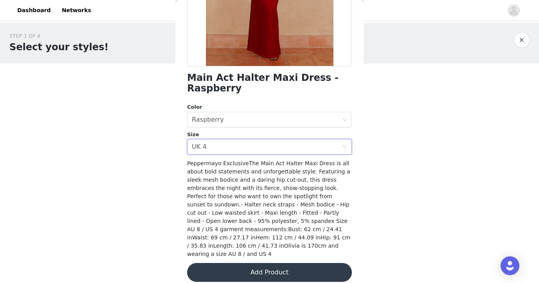
scroll to position [149, 0]
click at [274, 266] on button "Add Product" at bounding box center [269, 272] width 165 height 19
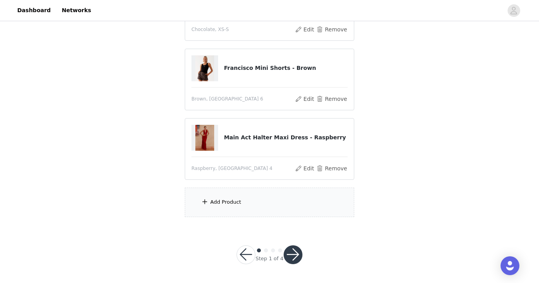
scroll to position [267, 0]
click at [217, 203] on div "Add Product" at bounding box center [225, 202] width 31 height 8
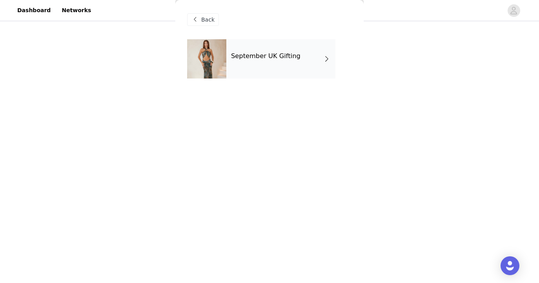
click at [268, 69] on div "September UK Gifting" at bounding box center [280, 58] width 109 height 39
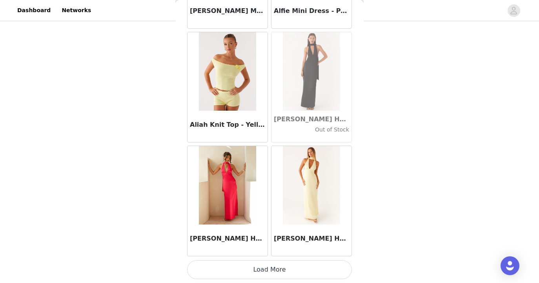
click at [285, 271] on button "Load More" at bounding box center [269, 269] width 165 height 19
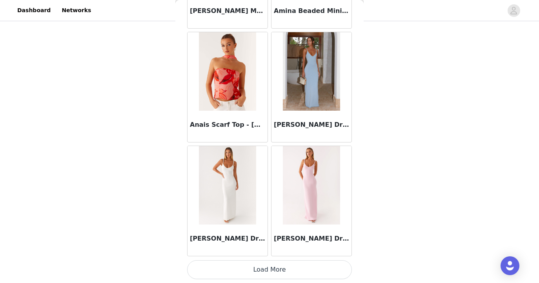
click at [269, 266] on button "Load More" at bounding box center [269, 269] width 165 height 19
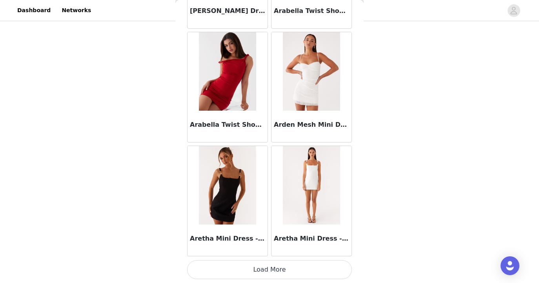
click at [294, 275] on button "Load More" at bounding box center [269, 269] width 165 height 19
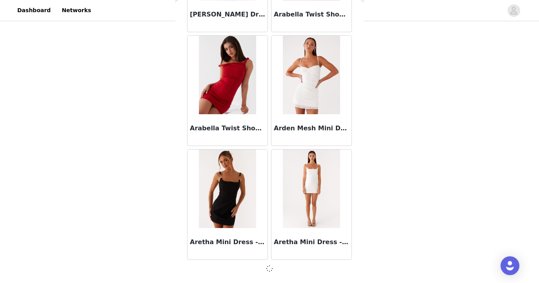
scroll to position [3188, 0]
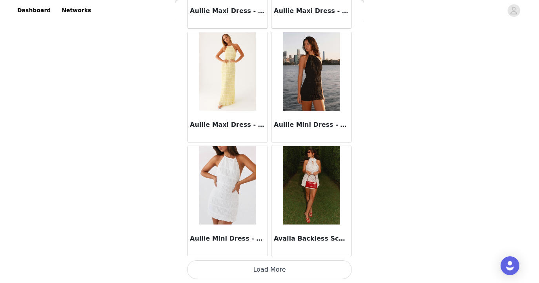
click at [288, 265] on button "Load More" at bounding box center [269, 269] width 165 height 19
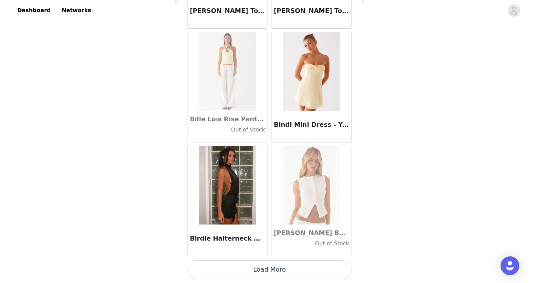
scroll to position [5465, 0]
click at [275, 269] on button "Load More" at bounding box center [269, 269] width 165 height 19
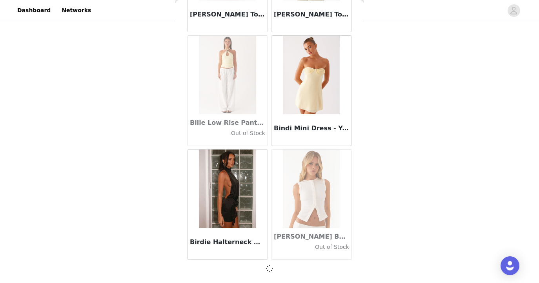
scroll to position [5462, 0]
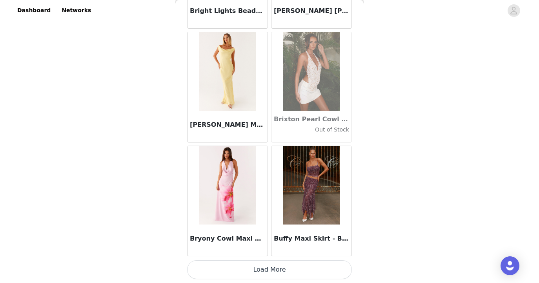
click at [278, 276] on button "Load More" at bounding box center [269, 269] width 165 height 19
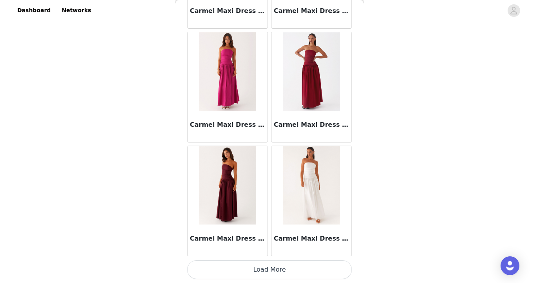
click at [278, 274] on button "Load More" at bounding box center [269, 269] width 165 height 19
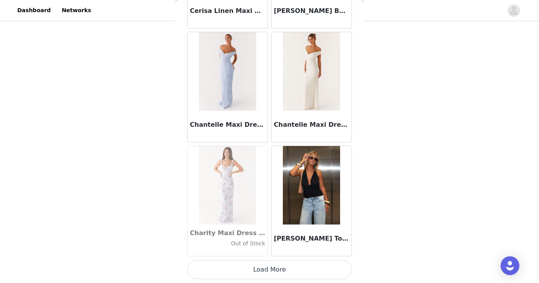
click at [289, 275] on button "Load More" at bounding box center [269, 269] width 165 height 19
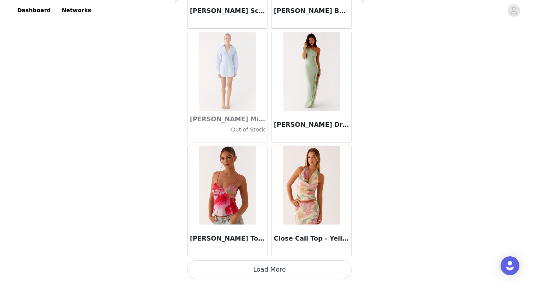
scroll to position [10013, 0]
click at [267, 273] on button "Load More" at bounding box center [269, 269] width 165 height 19
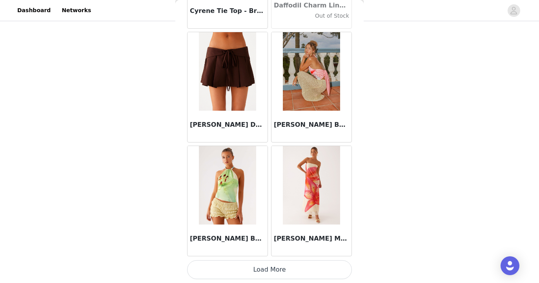
scroll to position [267, 0]
click at [270, 270] on button "Load More" at bounding box center [269, 269] width 165 height 19
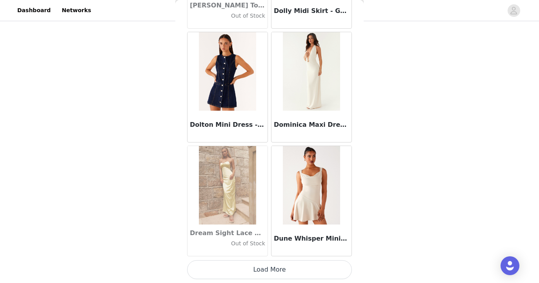
click at [278, 274] on button "Load More" at bounding box center [269, 269] width 165 height 19
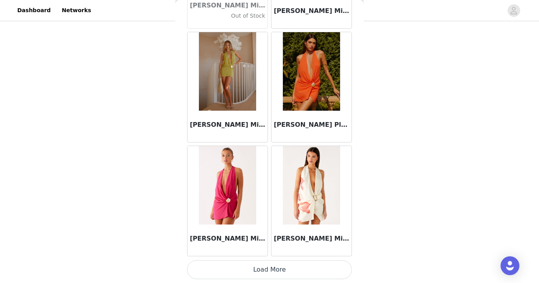
click at [278, 277] on button "Load More" at bounding box center [269, 269] width 165 height 19
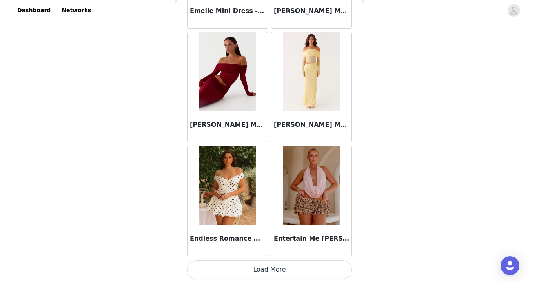
click at [286, 273] on button "Load More" at bounding box center [269, 269] width 165 height 19
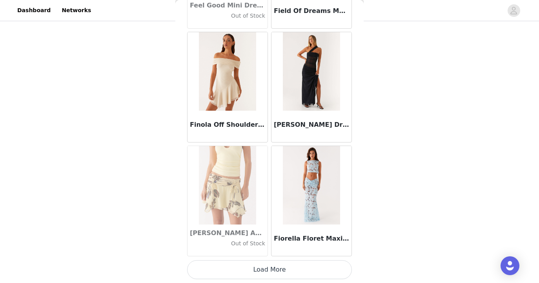
scroll to position [267, 0]
click at [280, 269] on button "Load More" at bounding box center [269, 269] width 165 height 19
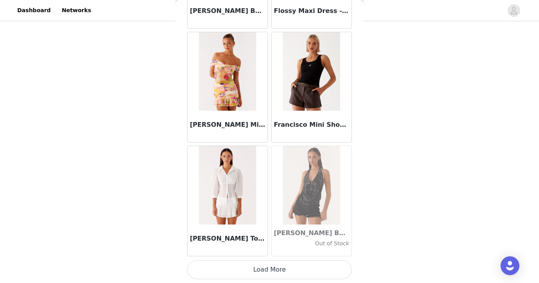
scroll to position [16835, 0]
click at [267, 268] on button "Load More" at bounding box center [269, 269] width 165 height 19
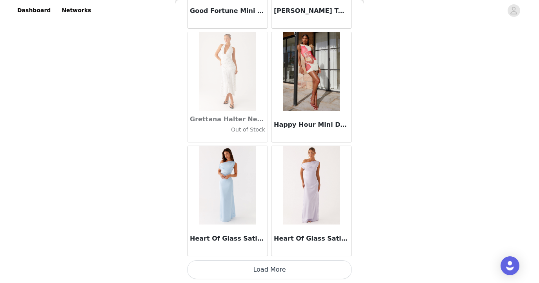
click at [278, 272] on button "Load More" at bounding box center [269, 269] width 165 height 19
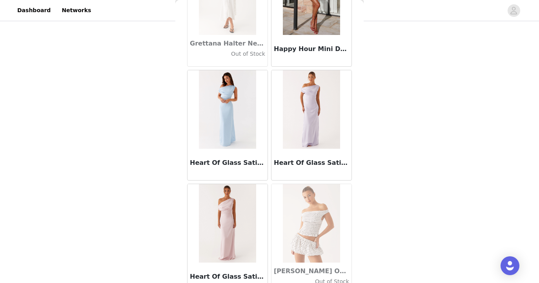
scroll to position [267, 0]
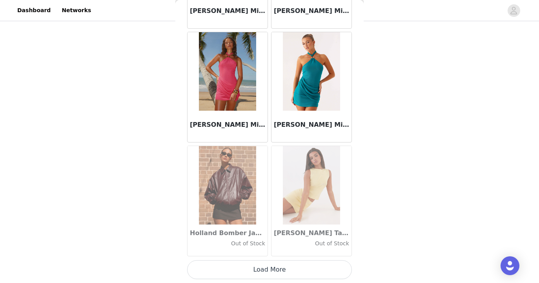
click at [276, 268] on button "Load More" at bounding box center [269, 269] width 165 height 19
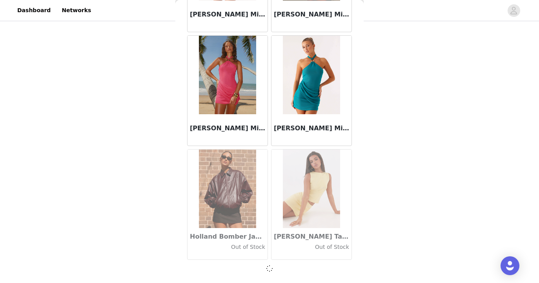
scroll to position [19106, 0]
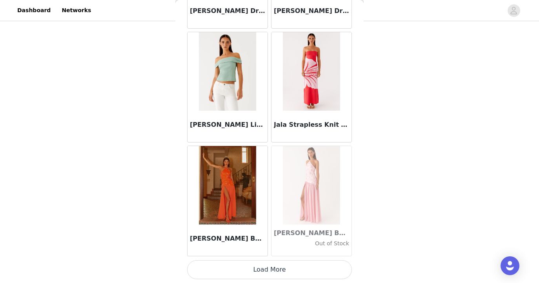
click at [281, 269] on button "Load More" at bounding box center [269, 269] width 165 height 19
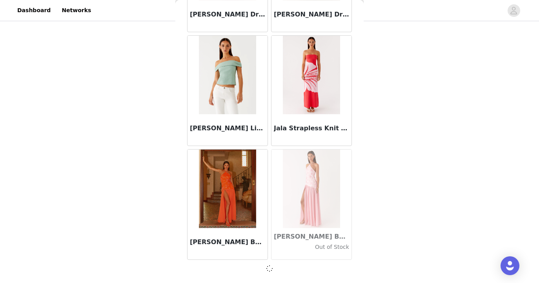
scroll to position [20243, 0]
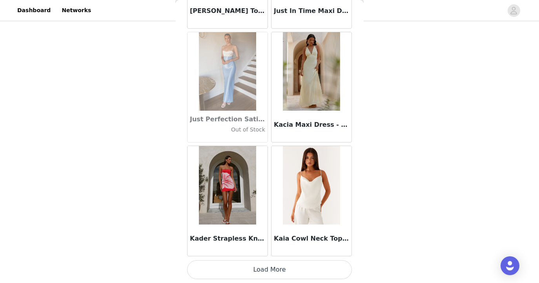
click at [268, 267] on button "Load More" at bounding box center [269, 269] width 165 height 19
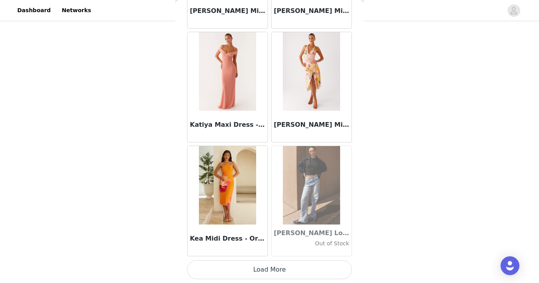
scroll to position [267, 0]
click at [278, 273] on button "Load More" at bounding box center [269, 269] width 165 height 19
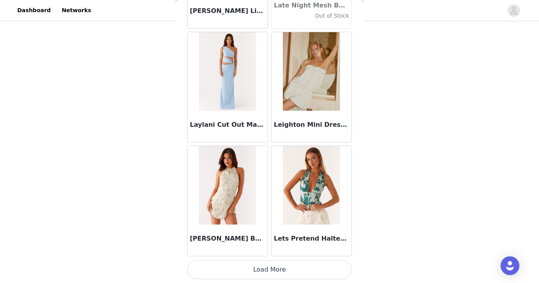
click at [280, 273] on button "Load More" at bounding box center [269, 269] width 165 height 19
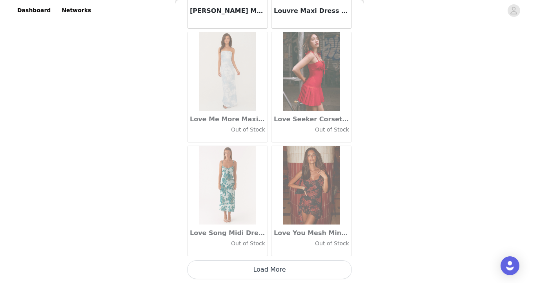
scroll to position [24794, 0]
click at [274, 270] on button "Load More" at bounding box center [269, 269] width 165 height 19
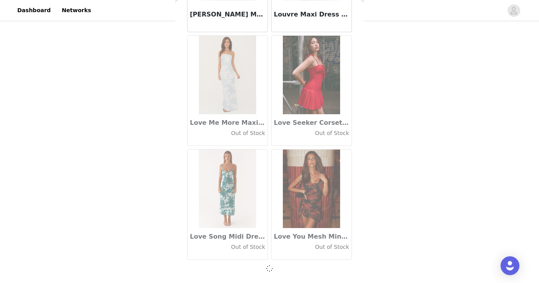
scroll to position [24791, 0]
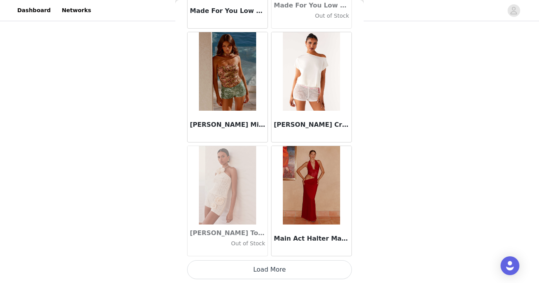
click at [263, 276] on button "Load More" at bounding box center [269, 269] width 165 height 19
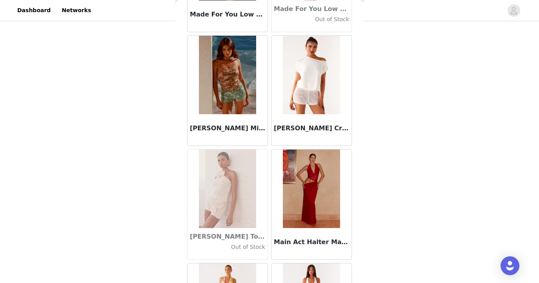
scroll to position [267, 0]
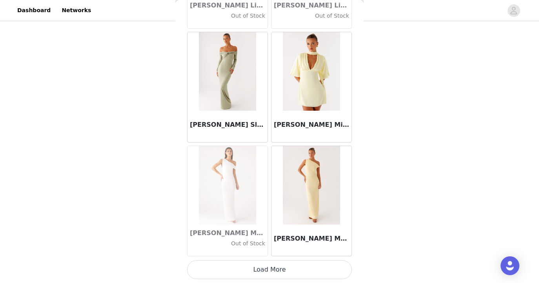
click at [276, 274] on button "Load More" at bounding box center [269, 269] width 165 height 19
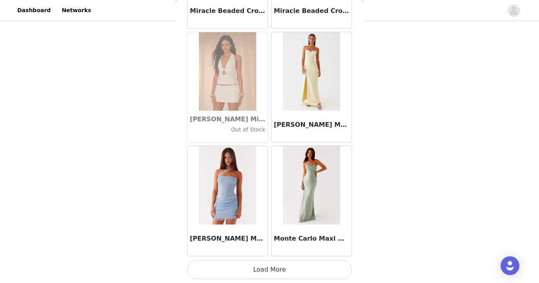
scroll to position [28205, 0]
click at [262, 272] on button "Load More" at bounding box center [269, 269] width 165 height 19
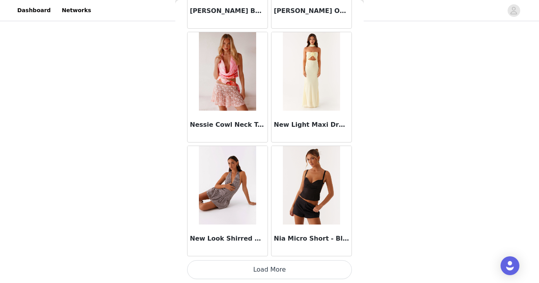
scroll to position [29342, 0]
click at [319, 214] on img at bounding box center [311, 185] width 57 height 78
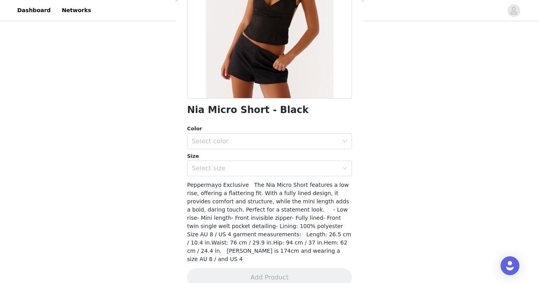
scroll to position [65, 0]
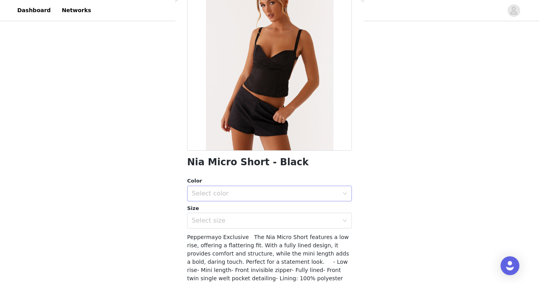
click at [237, 189] on div "Select color" at bounding box center [265, 193] width 147 height 8
click at [231, 207] on li "Black" at bounding box center [269, 210] width 165 height 13
click at [227, 220] on div "Select size" at bounding box center [265, 220] width 147 height 8
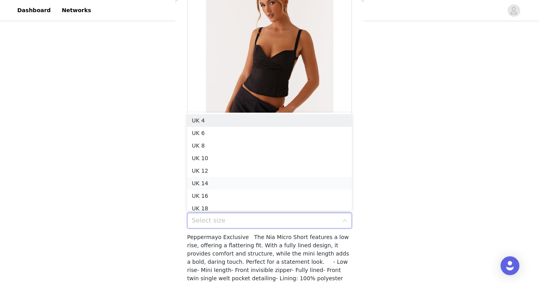
scroll to position [4, 0]
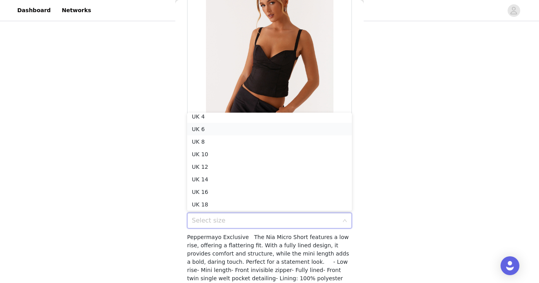
click at [227, 125] on li "UK 6" at bounding box center [269, 129] width 165 height 13
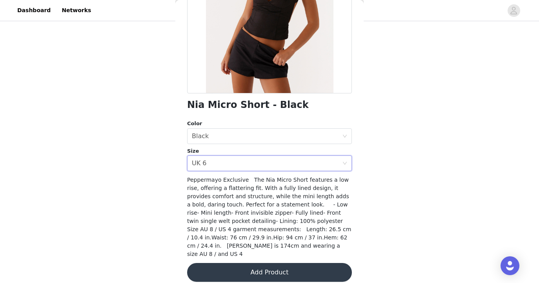
scroll to position [122, 0]
click at [268, 265] on button "Add Product" at bounding box center [269, 272] width 165 height 19
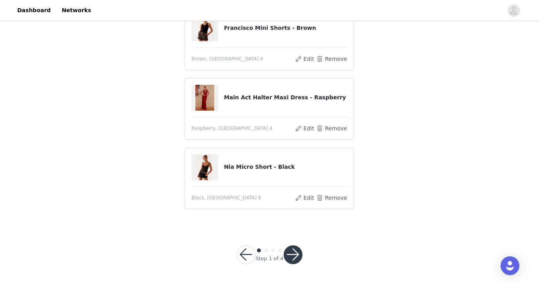
scroll to position [286, 0]
click at [292, 249] on button "button" at bounding box center [292, 254] width 19 height 19
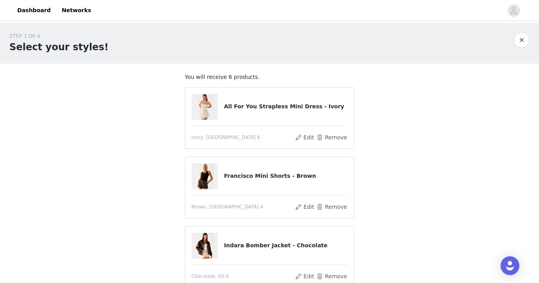
scroll to position [0, 0]
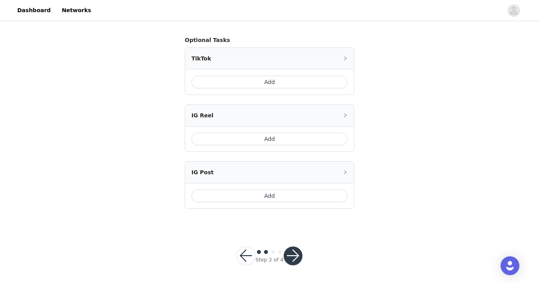
scroll to position [480, 0]
click at [291, 259] on button "button" at bounding box center [292, 256] width 19 height 19
click at [292, 253] on button "button" at bounding box center [292, 256] width 19 height 19
click at [274, 78] on button "Add" at bounding box center [269, 82] width 156 height 13
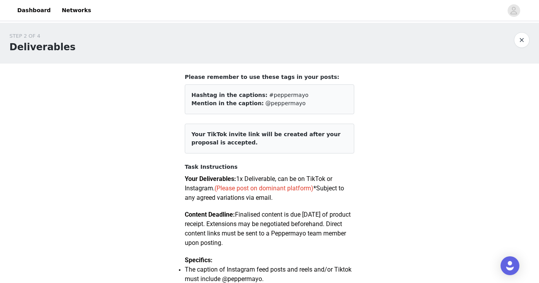
scroll to position [0, 0]
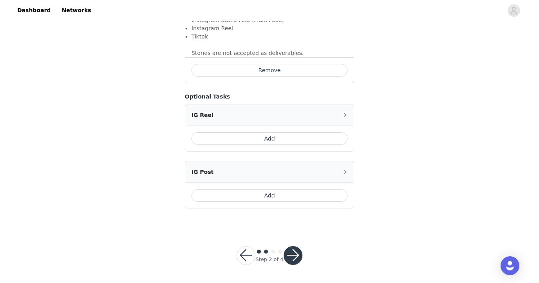
click at [291, 253] on button "button" at bounding box center [292, 255] width 19 height 19
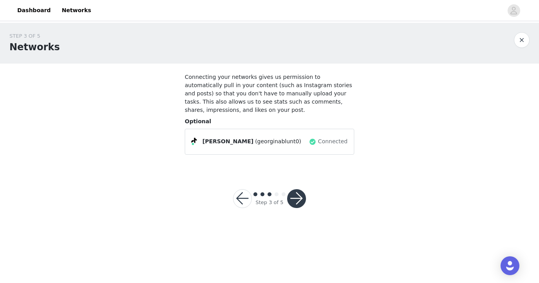
click at [298, 198] on button "button" at bounding box center [296, 198] width 19 height 19
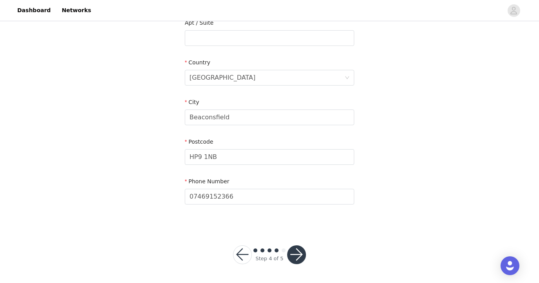
scroll to position [212, 0]
click at [301, 252] on button "button" at bounding box center [296, 254] width 19 height 19
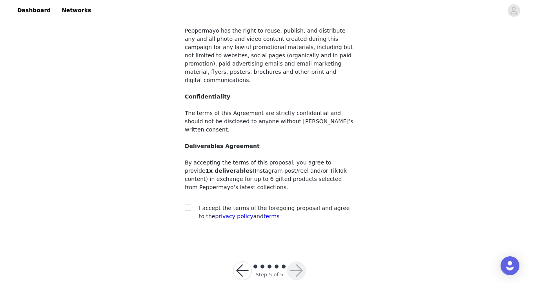
scroll to position [80, 0]
click at [188, 205] on input "checkbox" at bounding box center [187, 207] width 5 height 5
checkbox input "true"
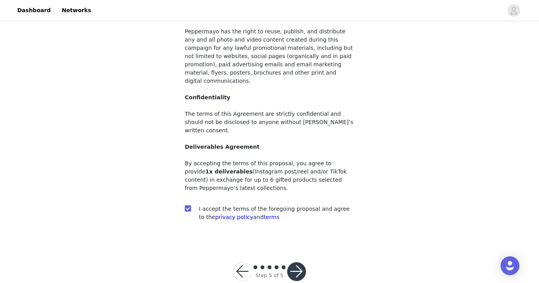
click at [299, 262] on button "button" at bounding box center [296, 271] width 19 height 19
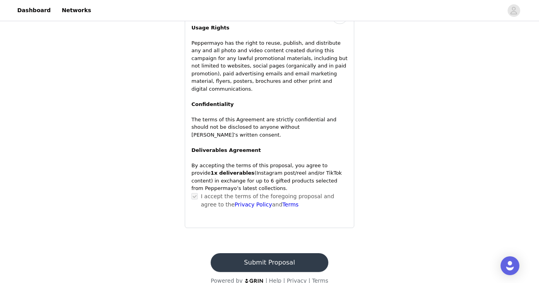
scroll to position [748, 0]
click at [271, 256] on button "Submit Proposal" at bounding box center [269, 262] width 117 height 19
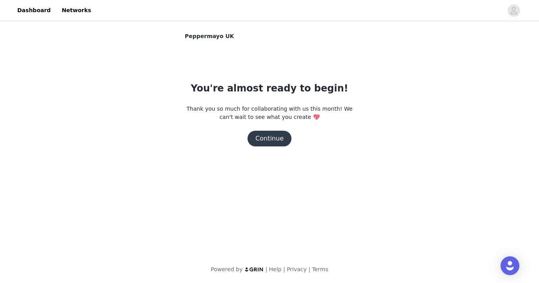
scroll to position [0, 0]
click at [257, 138] on button "Continue" at bounding box center [269, 139] width 44 height 16
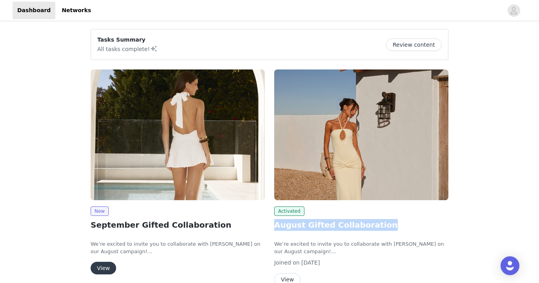
drag, startPoint x: 381, startPoint y: 227, endPoint x: 274, endPoint y: 224, distance: 106.7
click at [274, 224] on h2 "August Gifted Collaboration" at bounding box center [361, 225] width 174 height 12
copy h2 "August Gifted Collaboration"
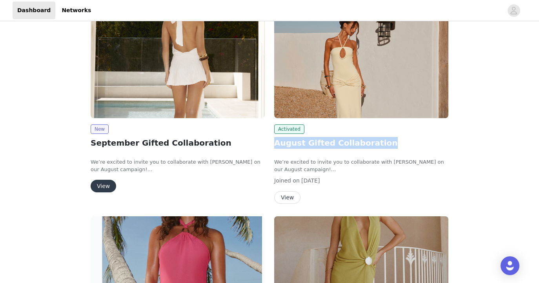
scroll to position [83, 0]
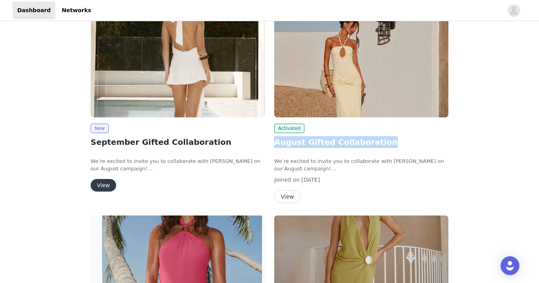
click at [296, 195] on button "View" at bounding box center [287, 196] width 26 height 13
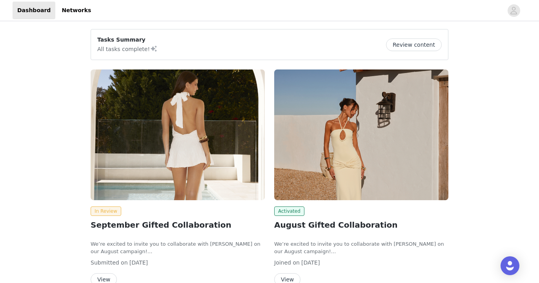
scroll to position [16, 0]
